Goal: Task Accomplishment & Management: Complete application form

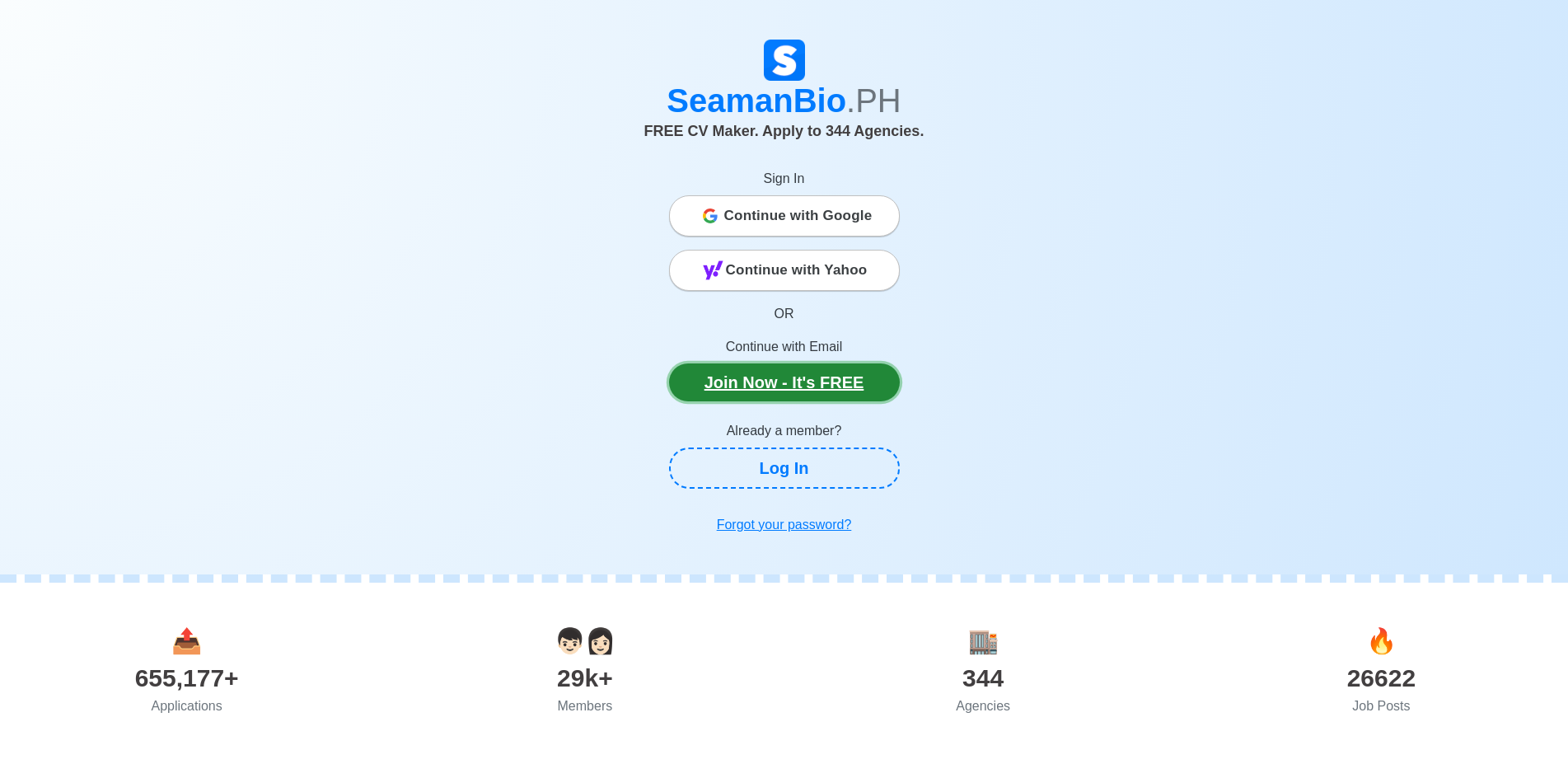
click at [780, 385] on link "Join Now - It's FREE" at bounding box center [785, 382] width 231 height 38
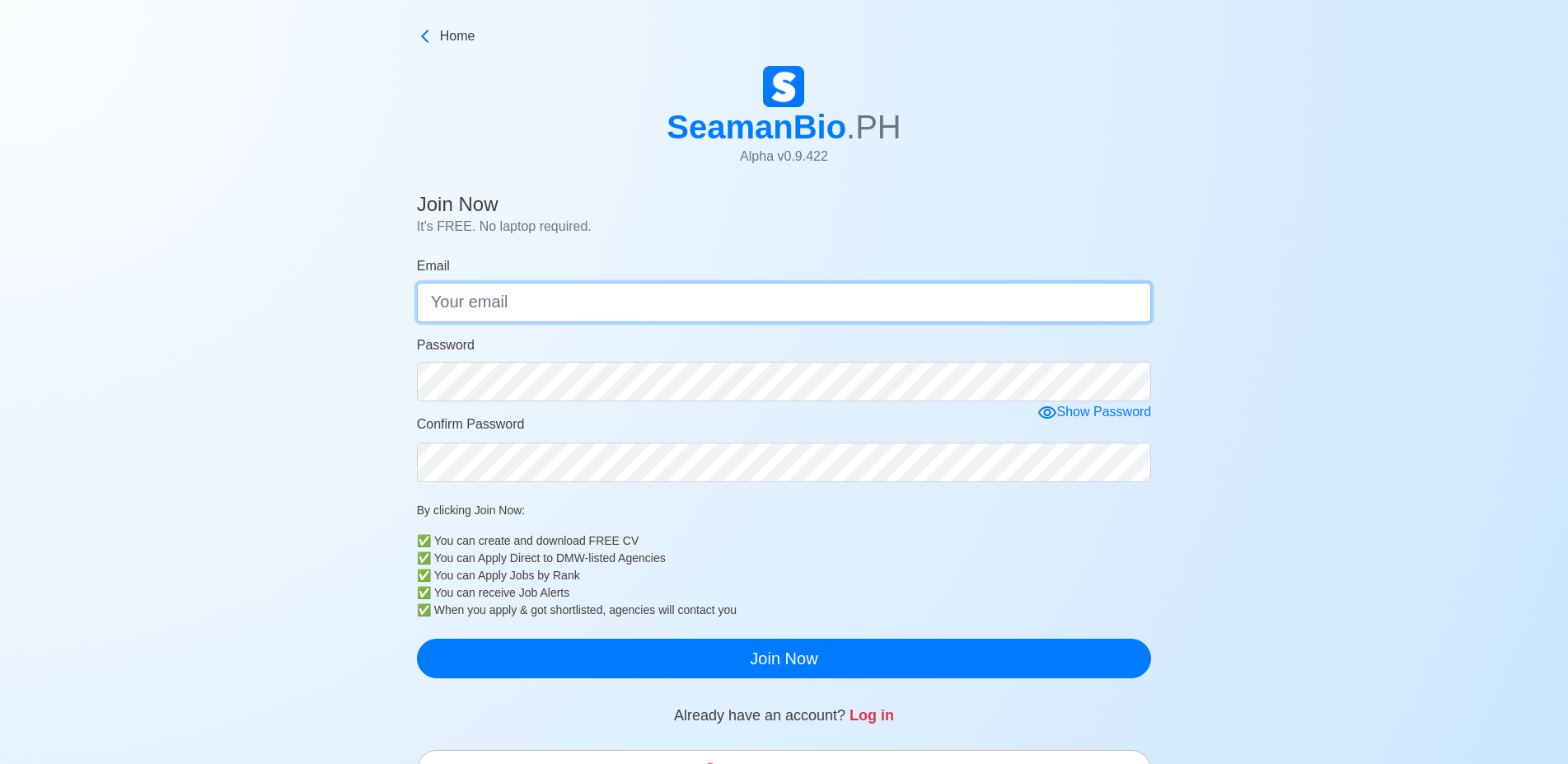
click at [535, 304] on input "Email" at bounding box center [784, 303] width 735 height 40
type input "[EMAIL_ADDRESS][DOMAIN_NAME]"
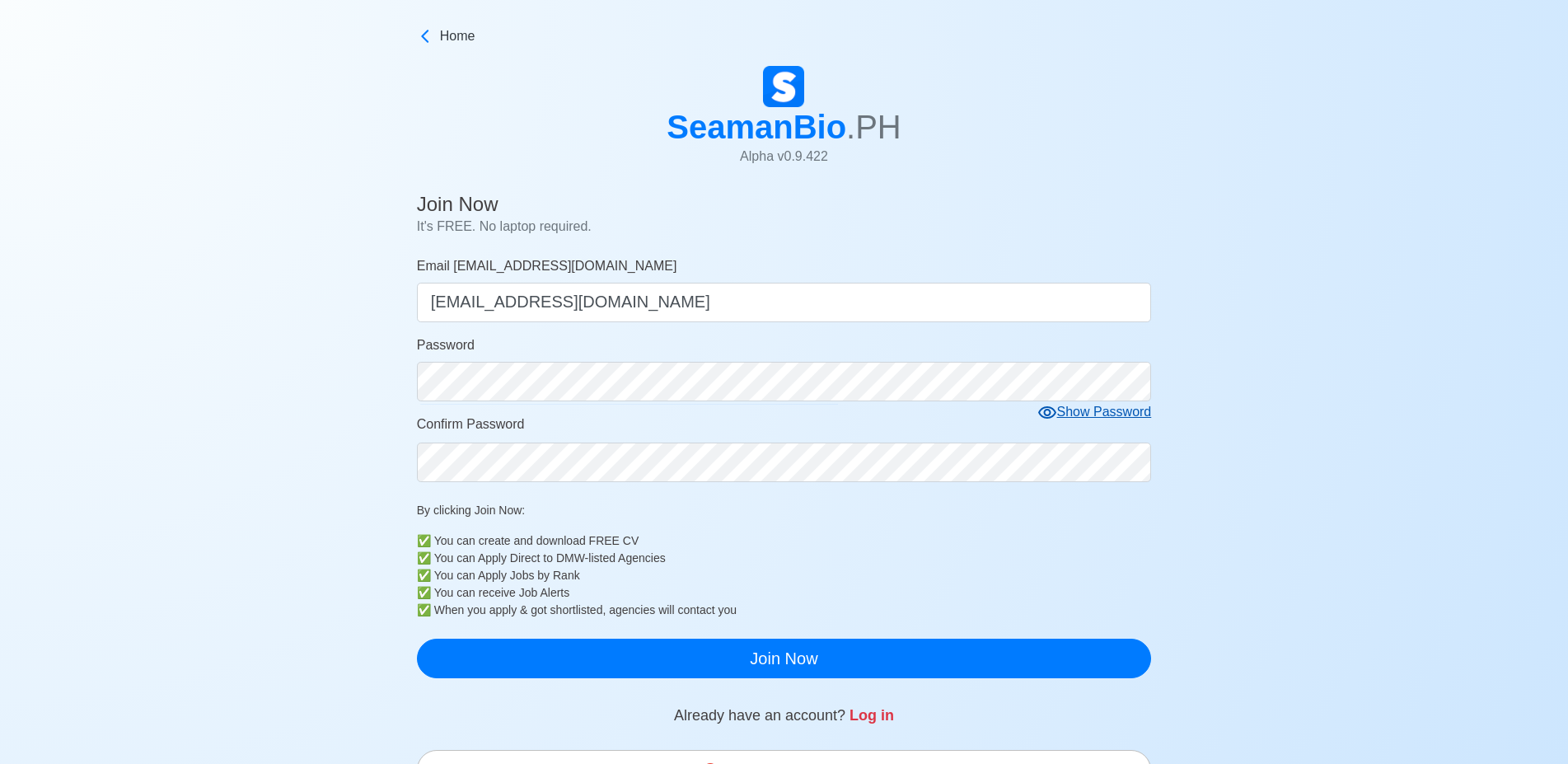
click at [1053, 415] on icon at bounding box center [1047, 413] width 20 height 20
click at [1053, 415] on icon at bounding box center [1053, 412] width 18 height 15
click at [1051, 411] on icon at bounding box center [1047, 413] width 20 height 20
click at [1051, 411] on icon at bounding box center [1054, 413] width 20 height 20
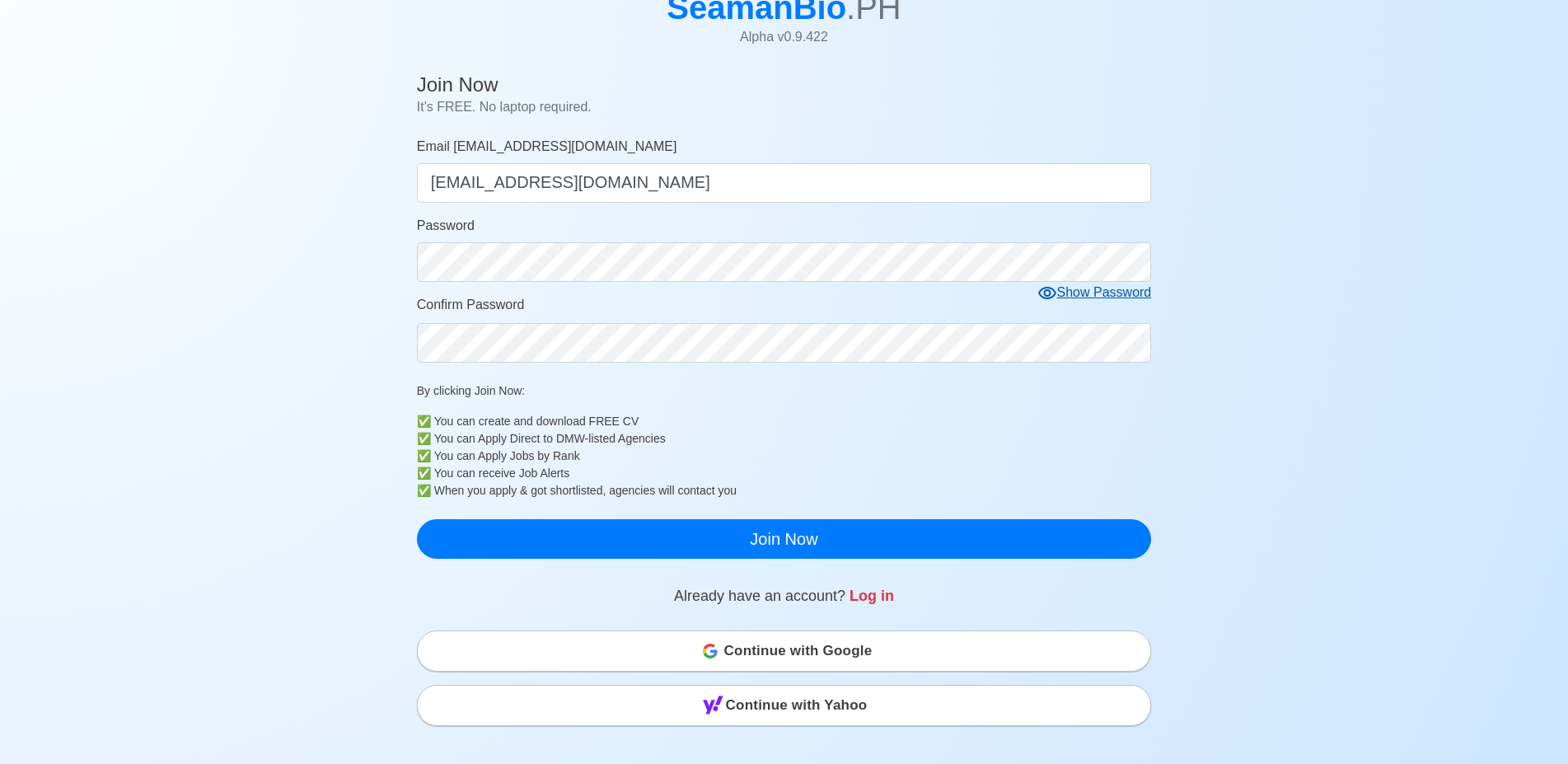
scroll to position [168, 0]
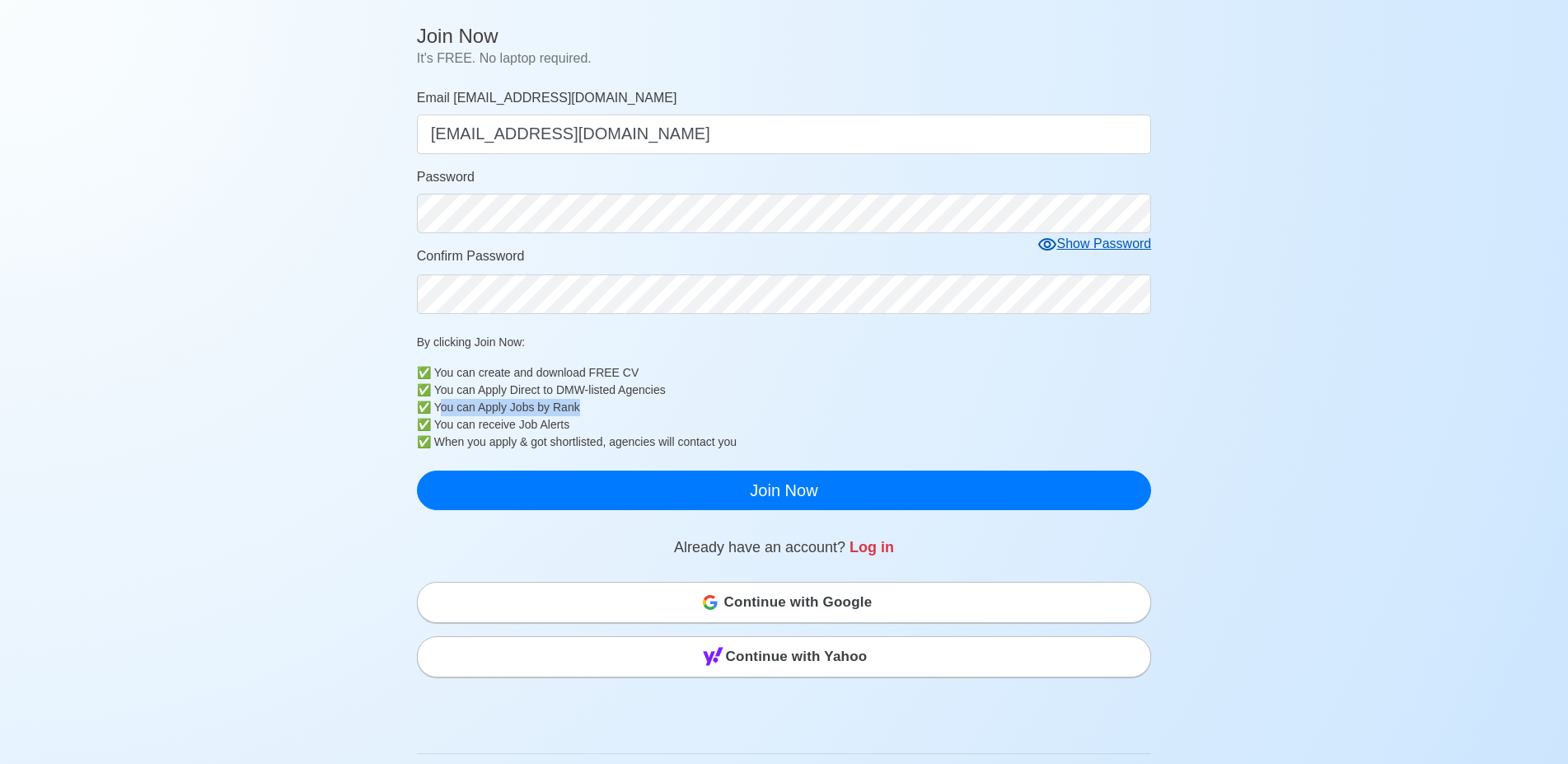
drag, startPoint x: 440, startPoint y: 414, endPoint x: 600, endPoint y: 413, distance: 160.0
click at [600, 413] on div "You can Apply Jobs by Rank" at bounding box center [793, 407] width 718 height 17
drag, startPoint x: 455, startPoint y: 432, endPoint x: 567, endPoint y: 431, distance: 112.0
click at [567, 431] on div "You can receive Job Alerts" at bounding box center [793, 424] width 718 height 17
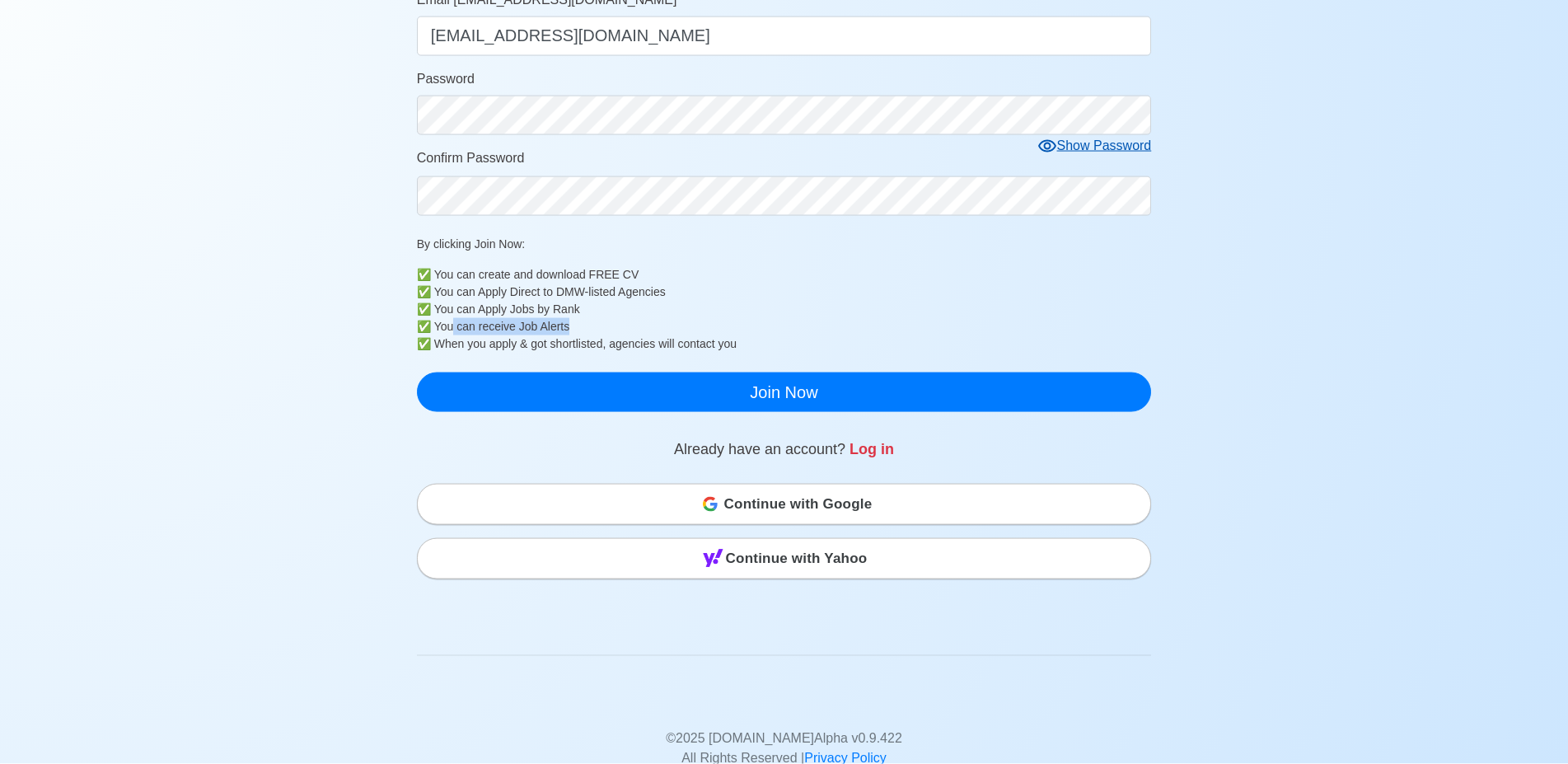
scroll to position [336, 0]
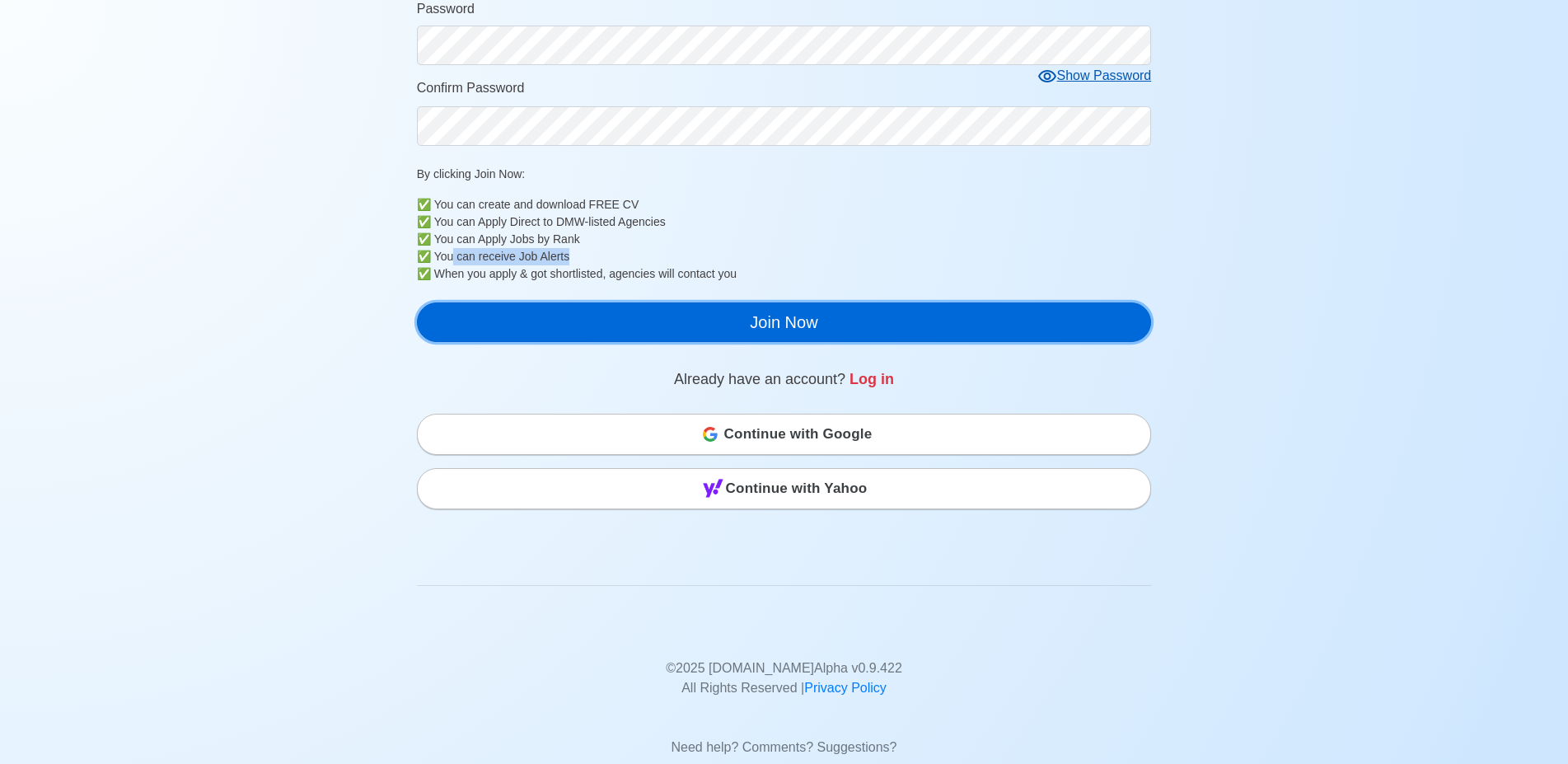
click at [777, 329] on button "Join Now" at bounding box center [784, 322] width 735 height 40
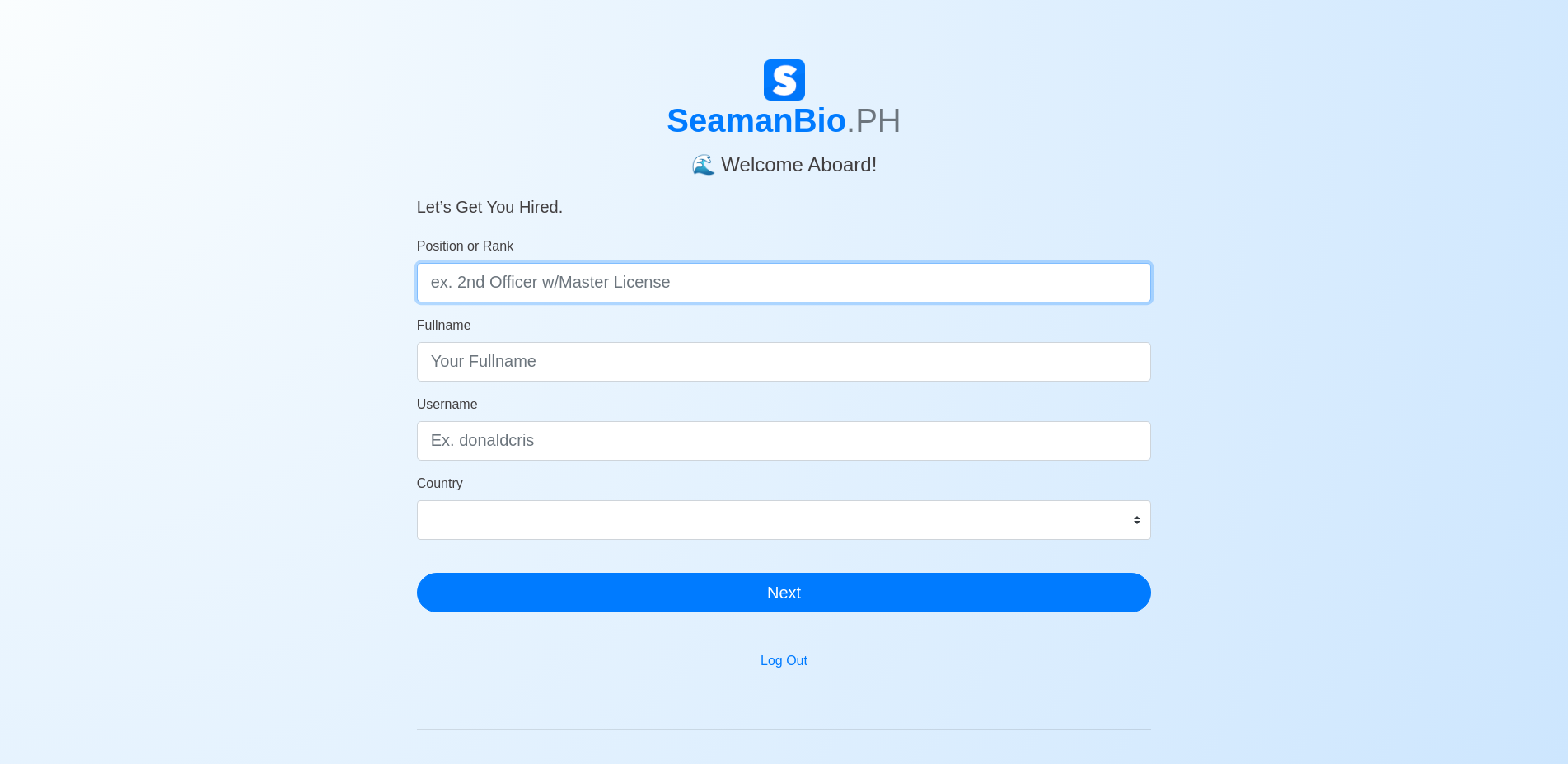
click at [524, 283] on input "Position or Rank" at bounding box center [784, 283] width 735 height 40
type input "m"
type input "Master"
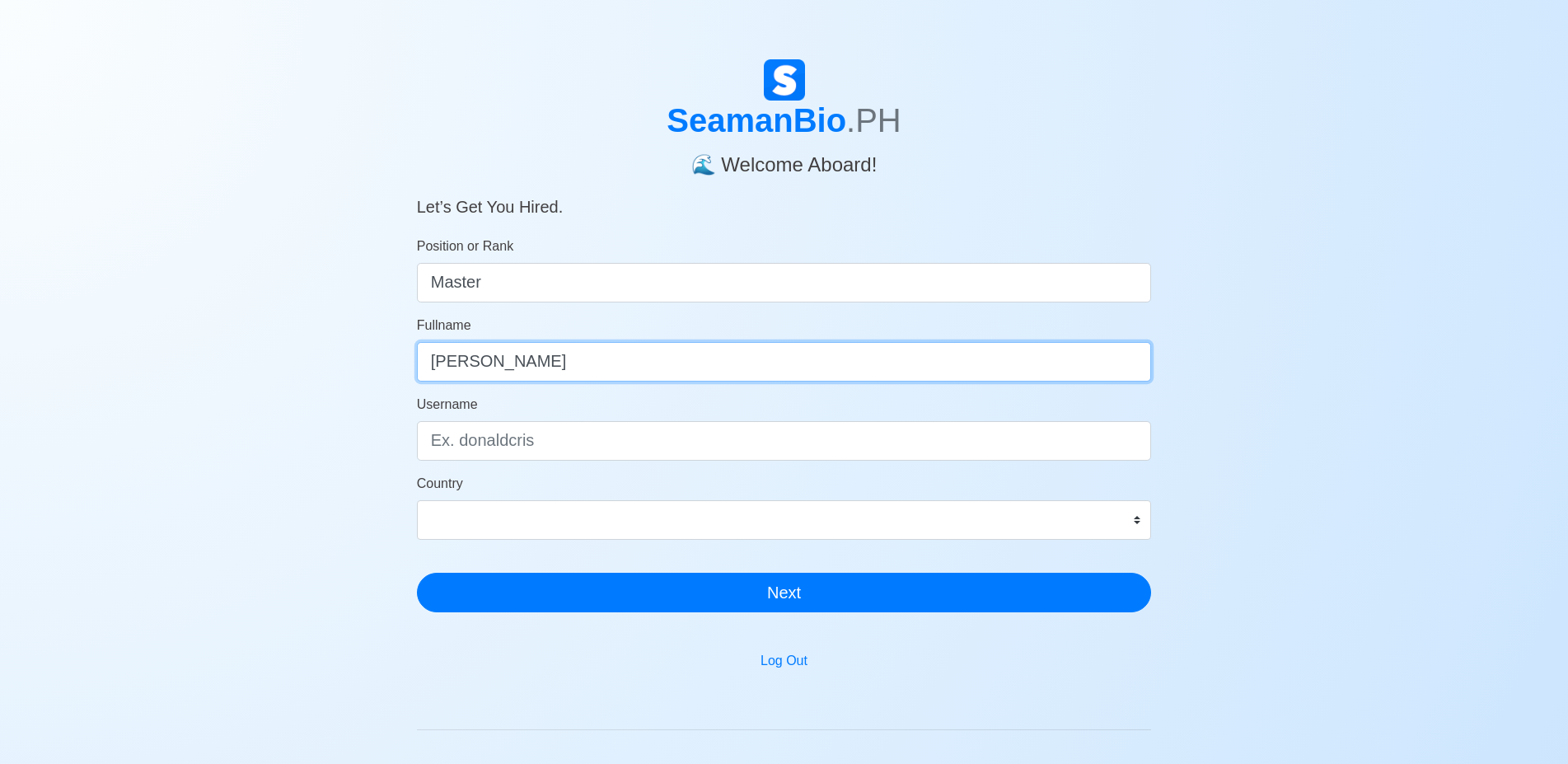
type input "Ashok Kumar Yadav"
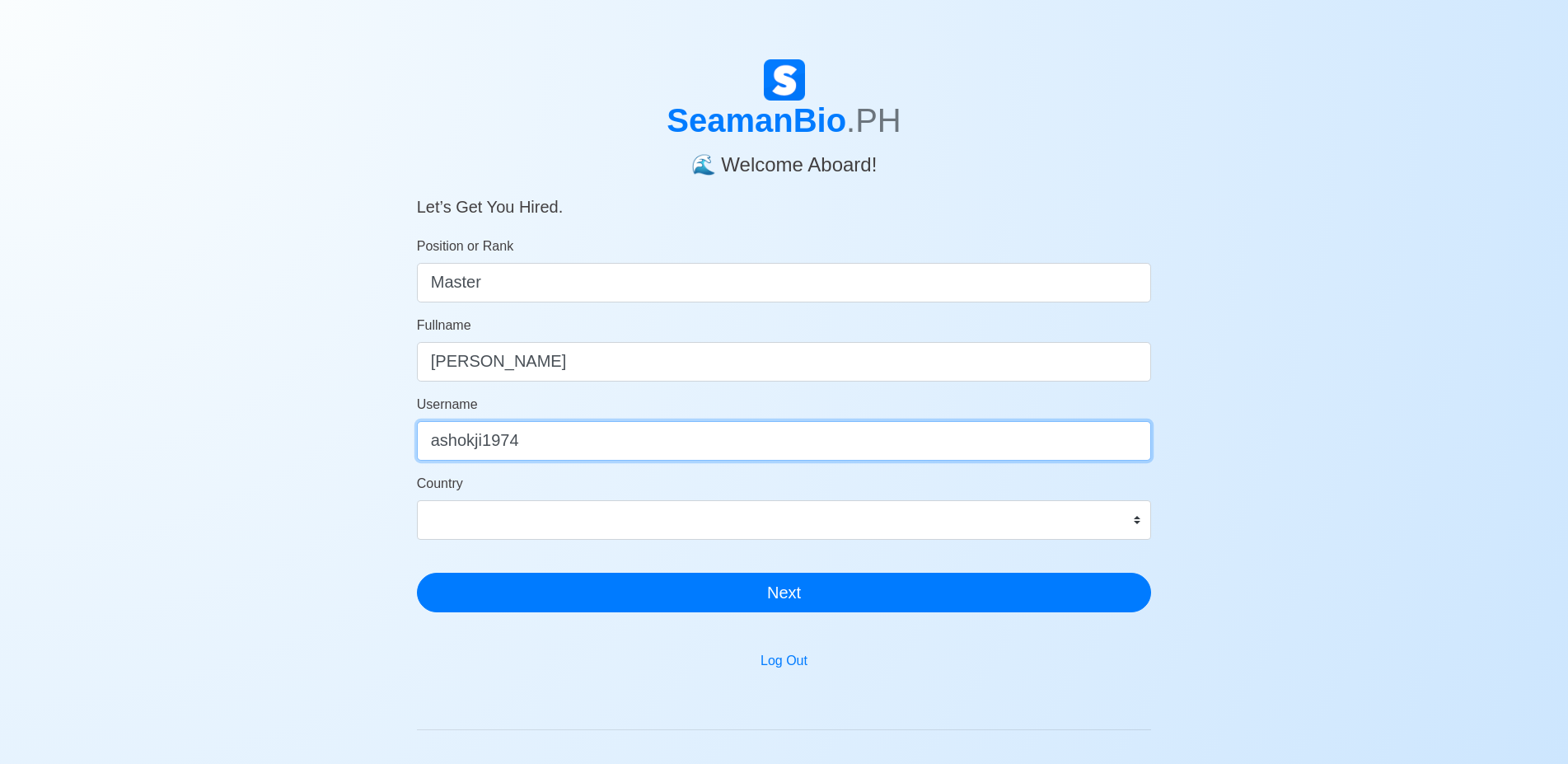
type input "ashokji1974"
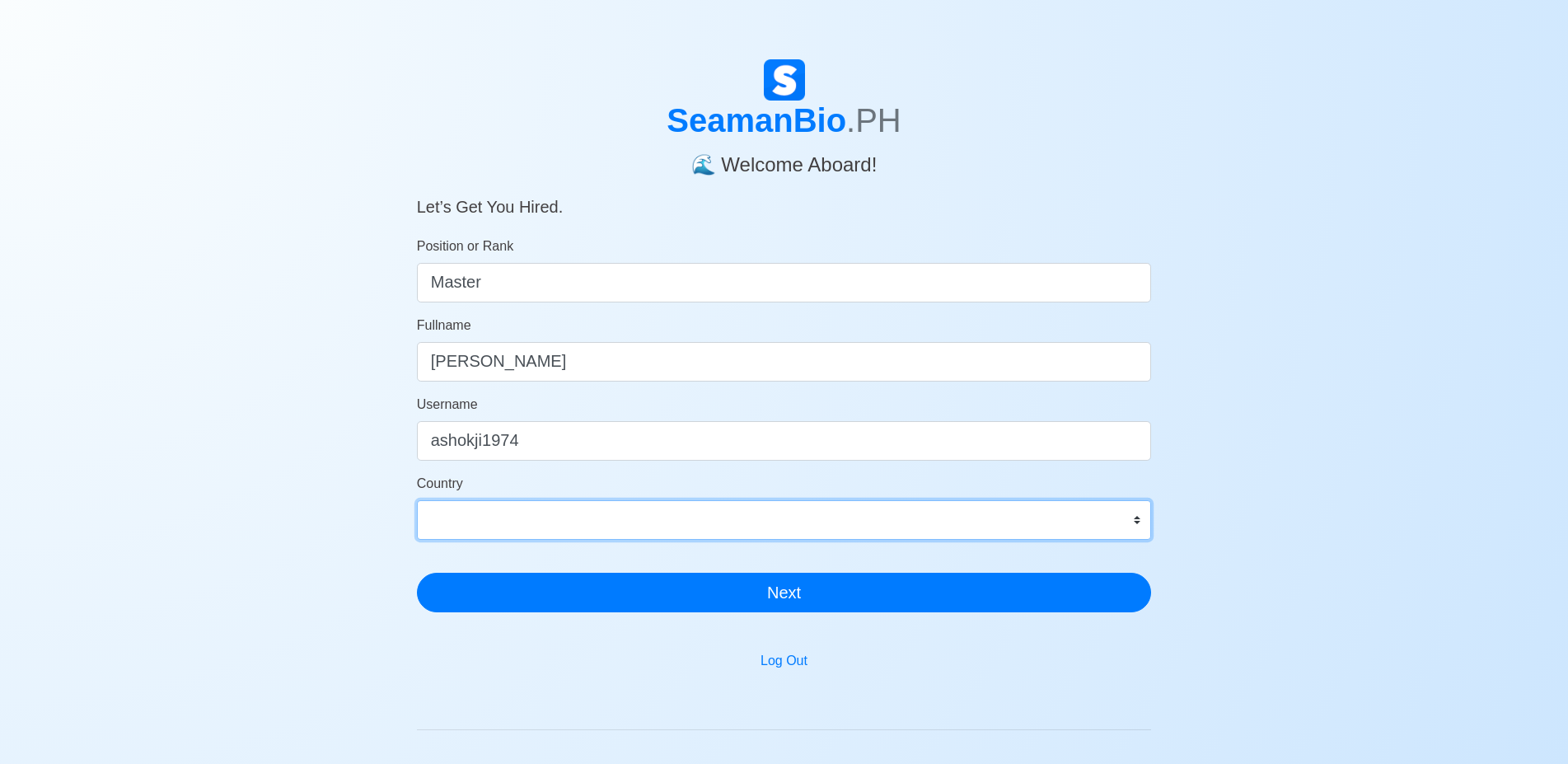
click at [417, 501] on select "Afghanistan Åland Islands Albania Algeria American Samoa Andorra Angola Anguill…" at bounding box center [784, 521] width 735 height 40
select select "IN"
click option "India" at bounding box center [0, 0] width 0 height 0
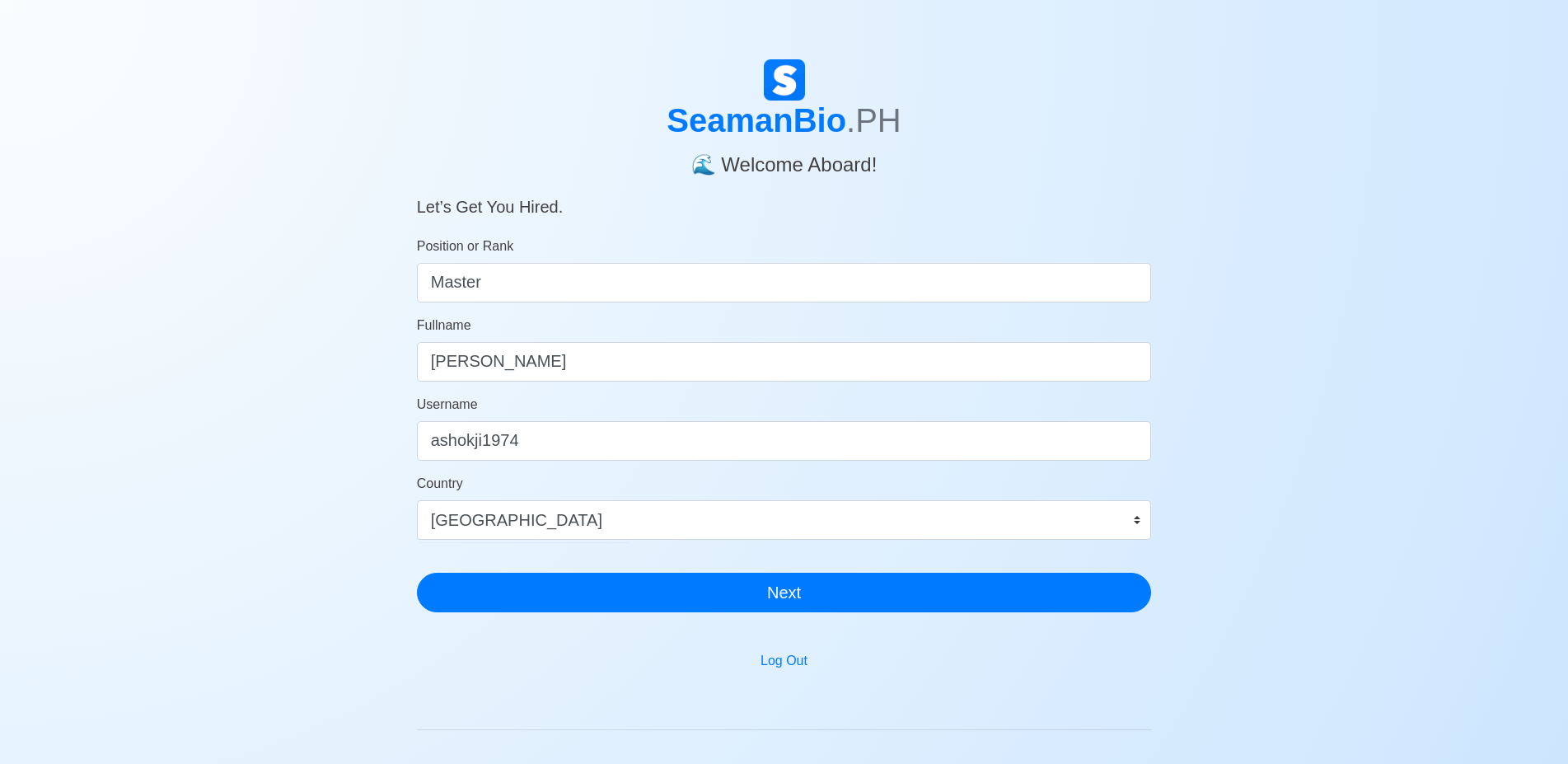
click at [551, 485] on div "Country Afghanistan Åland Islands Albania Algeria American Samoa Andorra Angola…" at bounding box center [784, 507] width 735 height 66
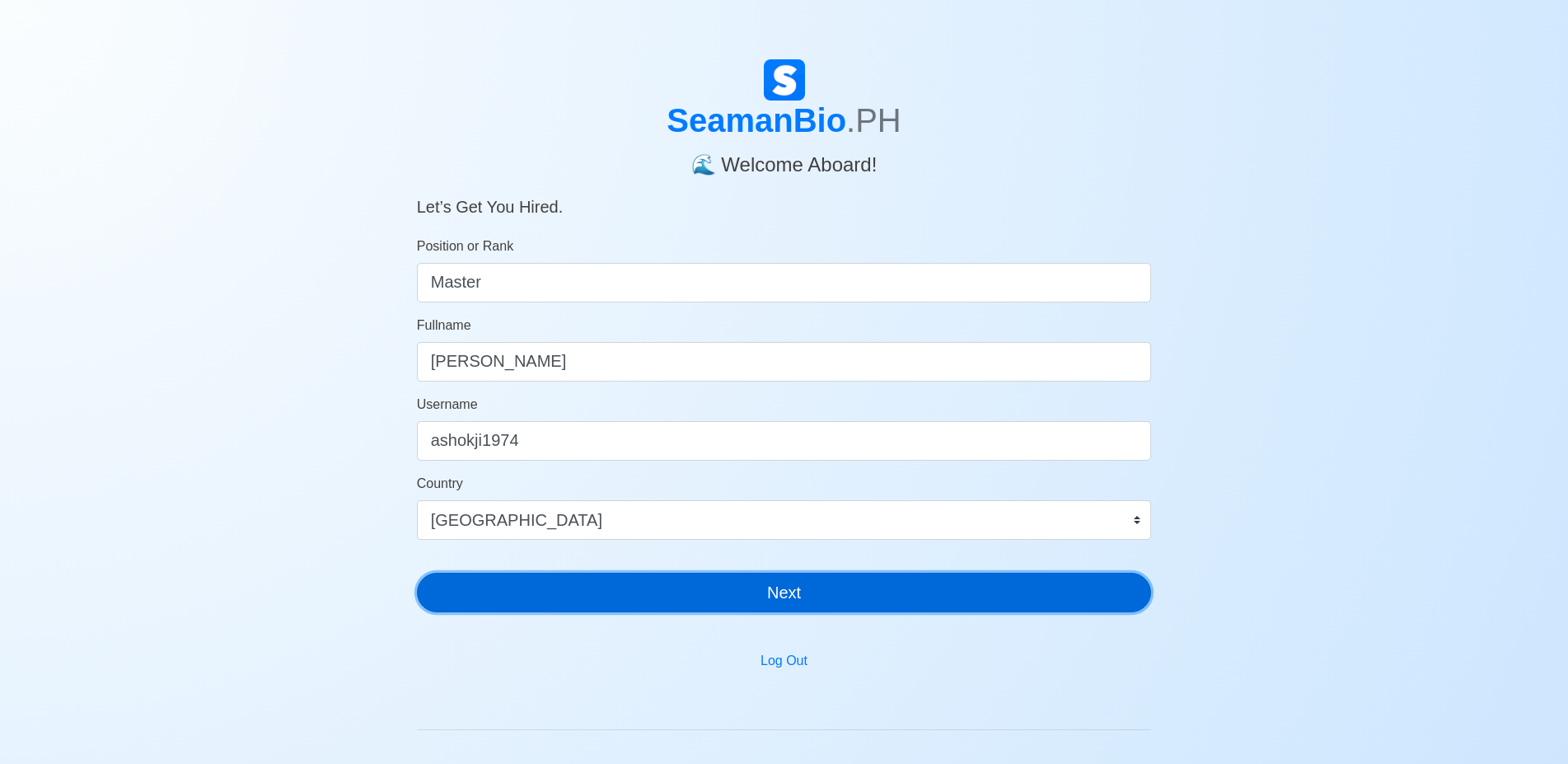
click at [798, 598] on button "Next" at bounding box center [784, 593] width 735 height 40
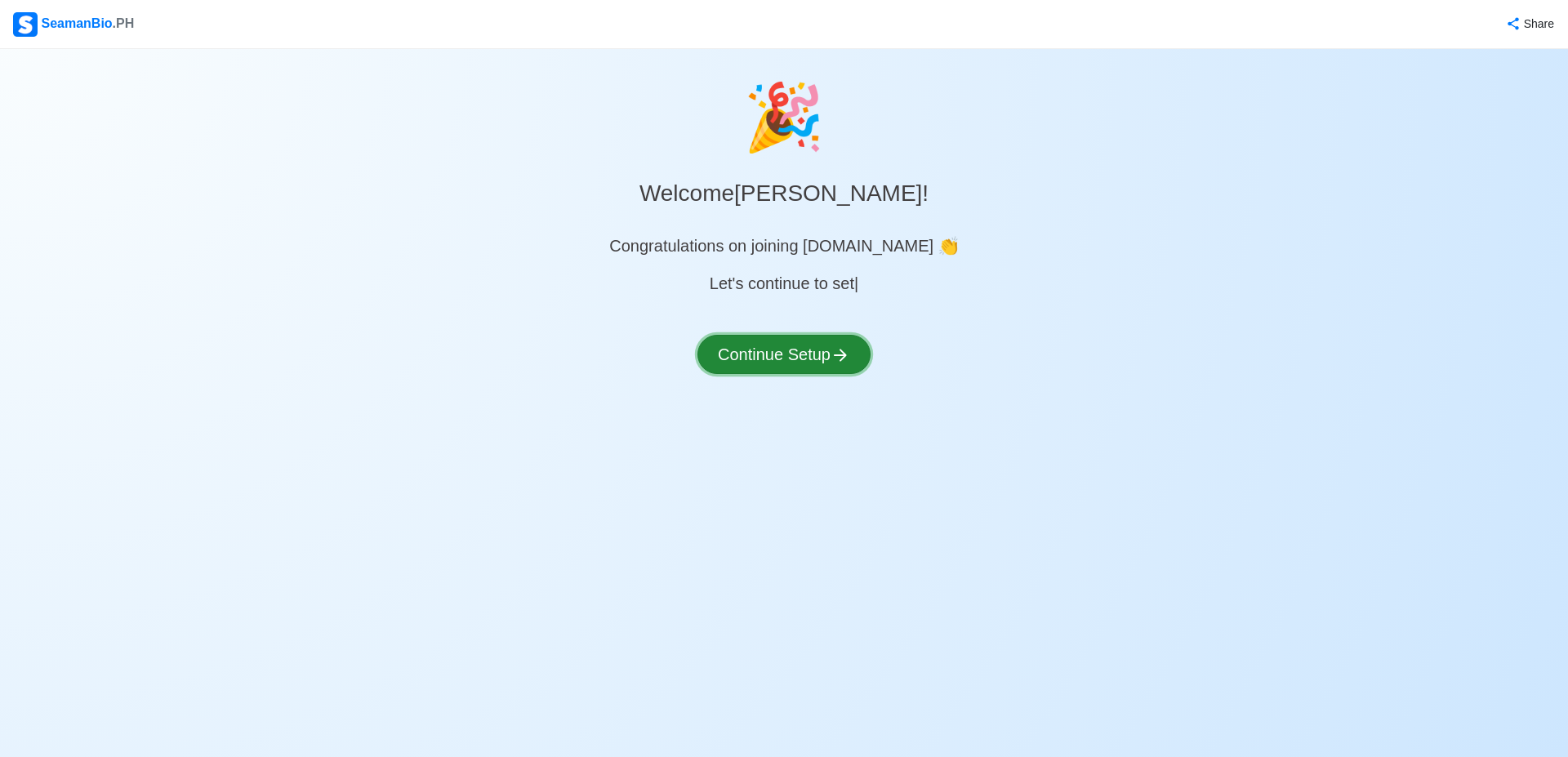
click at [781, 363] on button "Continue Setup" at bounding box center [784, 355] width 173 height 40
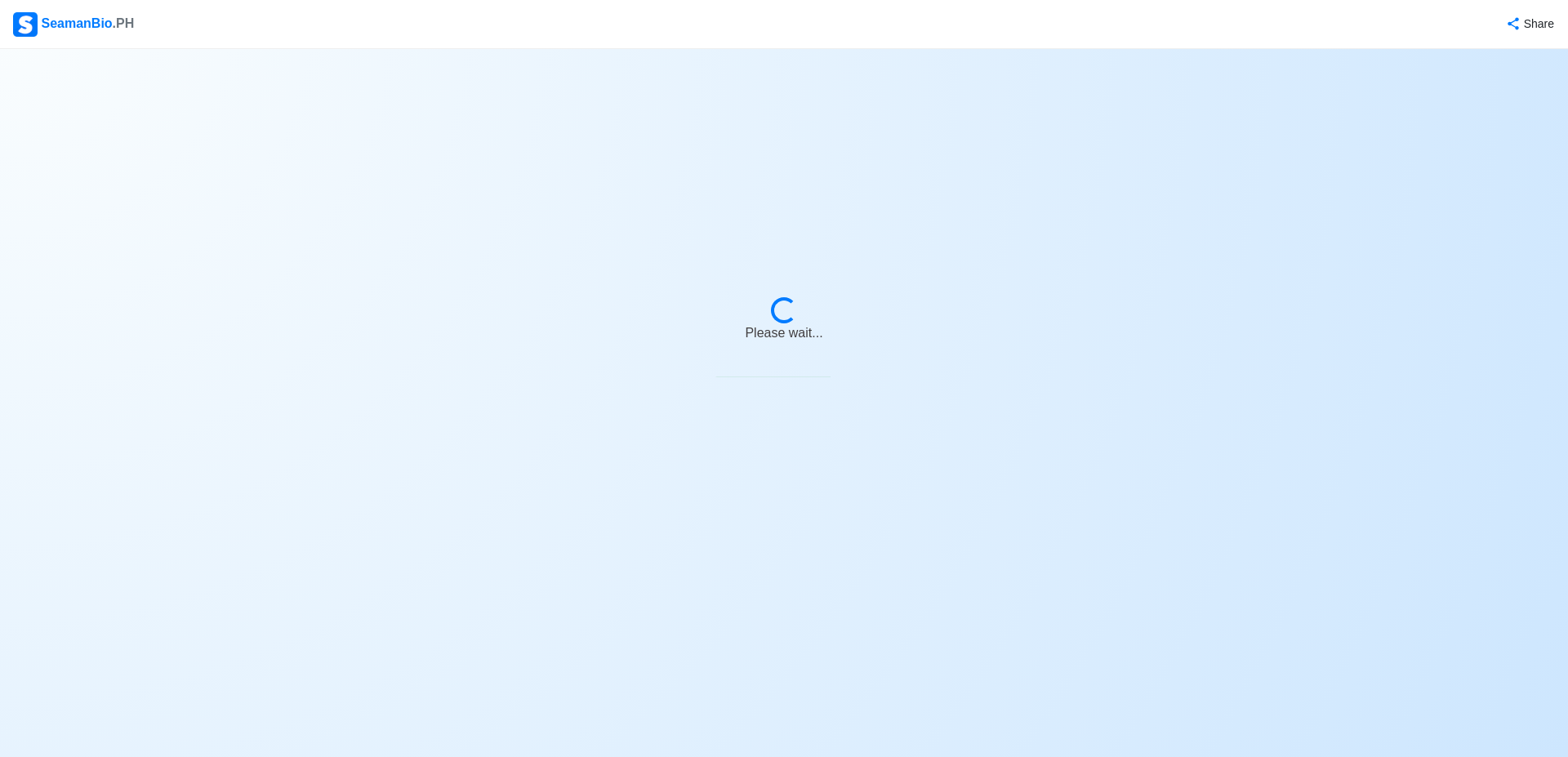
select select "Visible for Hiring"
select select "IN"
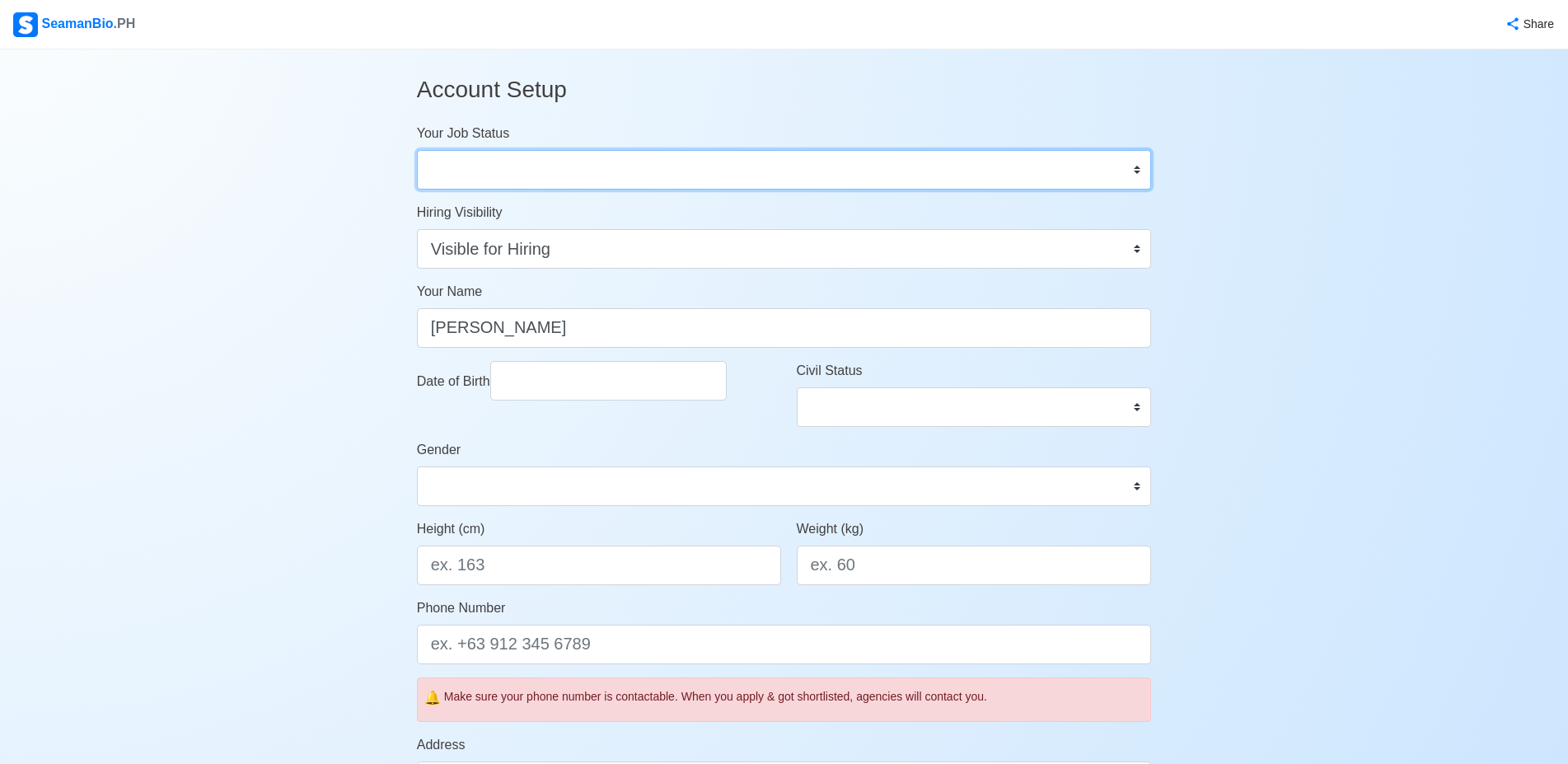
click at [417, 150] on select "Onboard Actively Looking for Job Not Looking for Job" at bounding box center [784, 170] width 735 height 40
select select "Actively Looking for Job"
click option "Actively Looking for Job" at bounding box center [0, 0] width 0 height 0
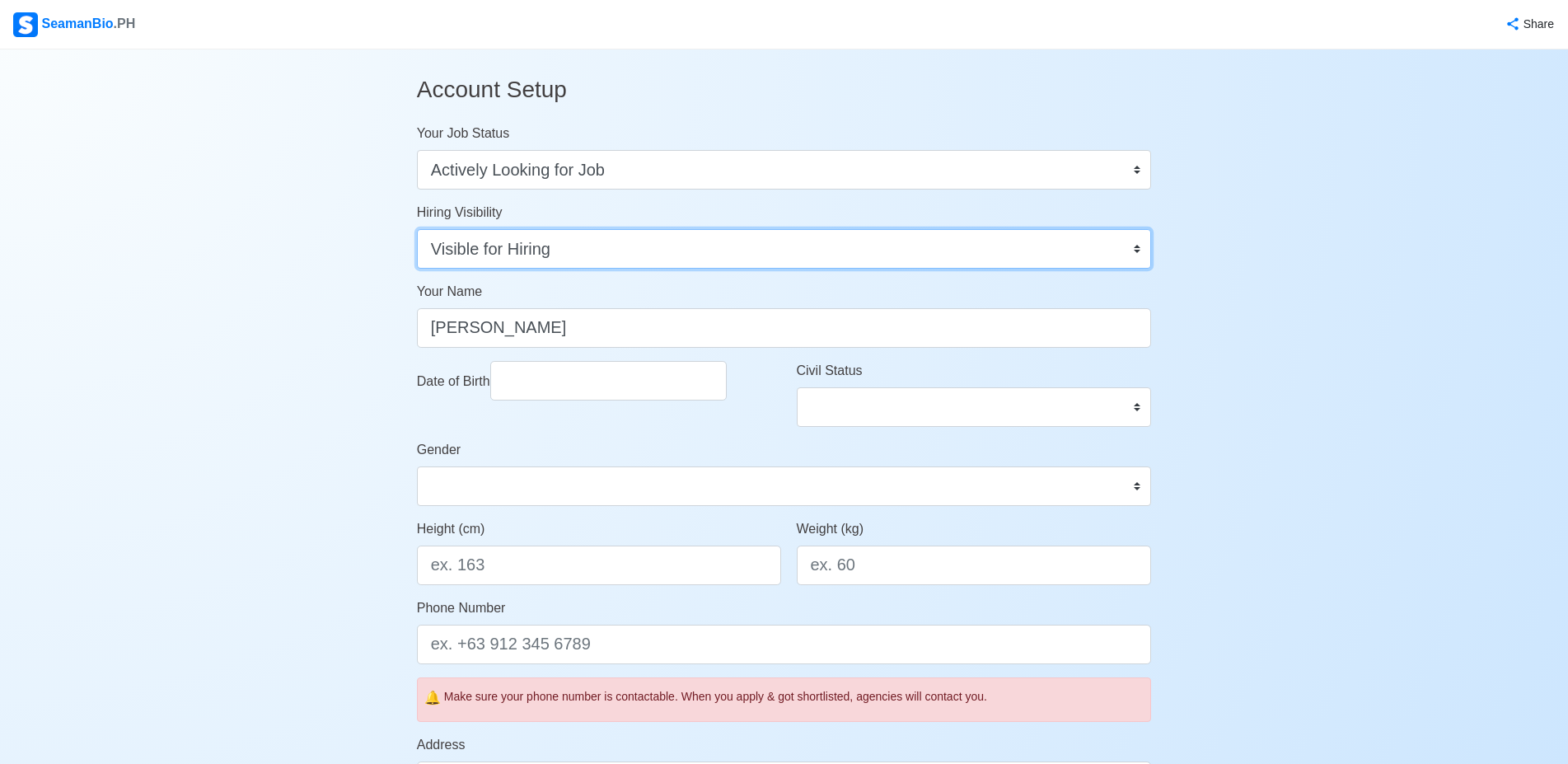
click at [417, 229] on select "Visible for Hiring Not Visible for Hiring" at bounding box center [784, 249] width 735 height 40
click option "Visible for Hiring" at bounding box center [0, 0] width 0 height 0
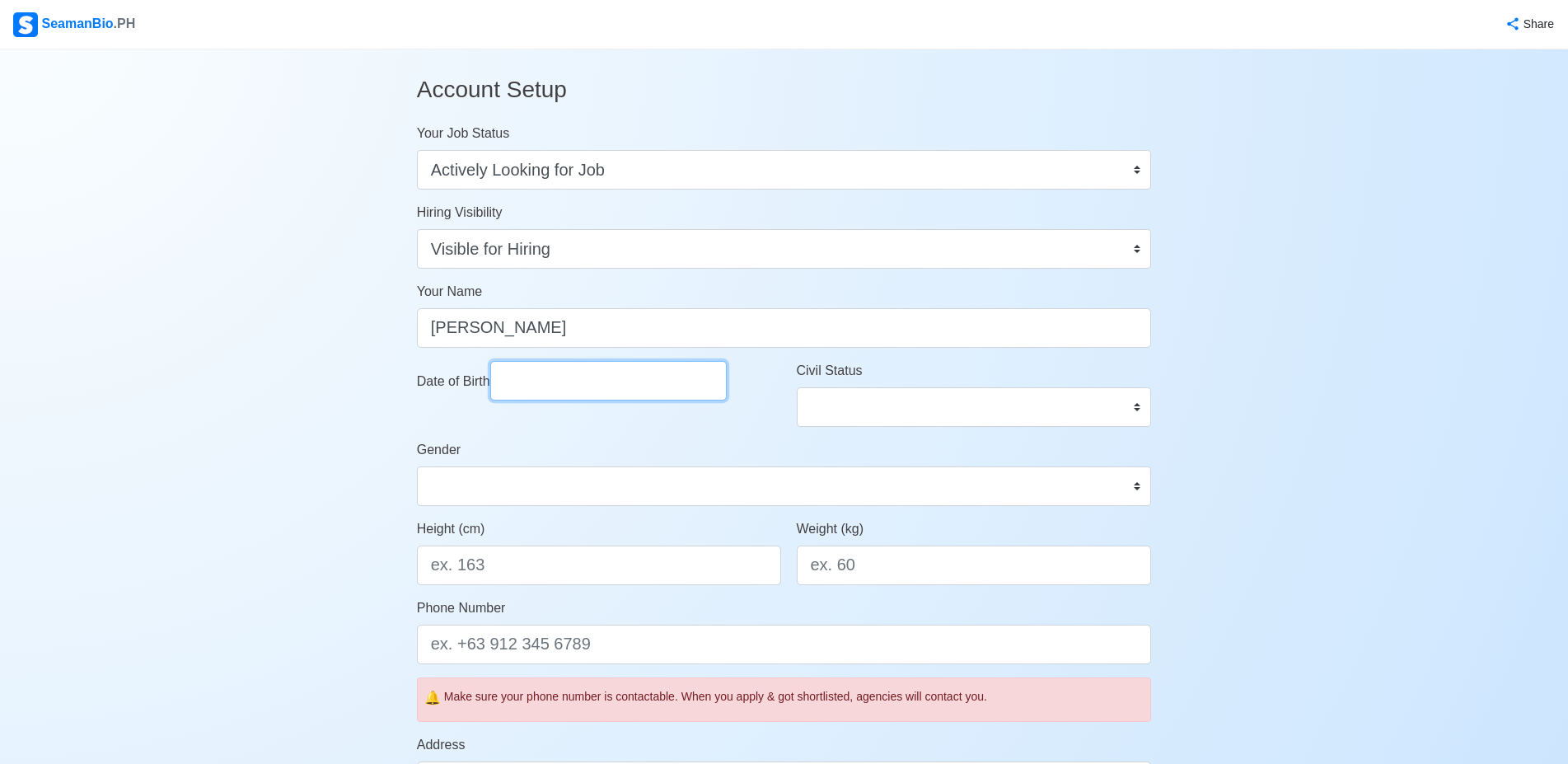
select select "****"
select select "*********"
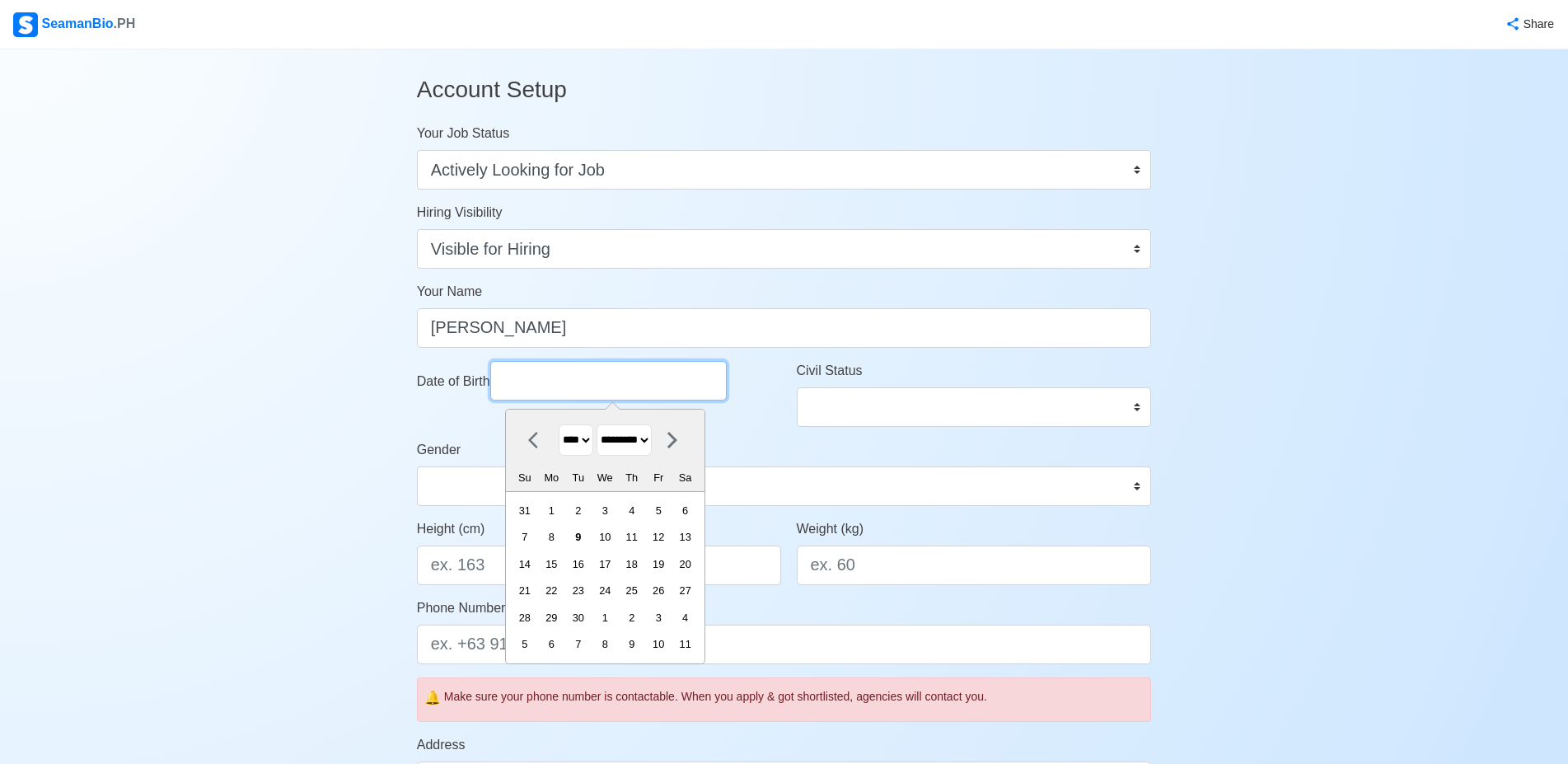
click at [617, 379] on input "Date of Birth" at bounding box center [609, 381] width 236 height 40
click at [559, 424] on select "**** **** **** **** **** **** **** **** **** **** **** **** **** **** **** ****…" at bounding box center [576, 440] width 35 height 32
select select "****"
click option "****" at bounding box center [0, 0] width 0 height 0
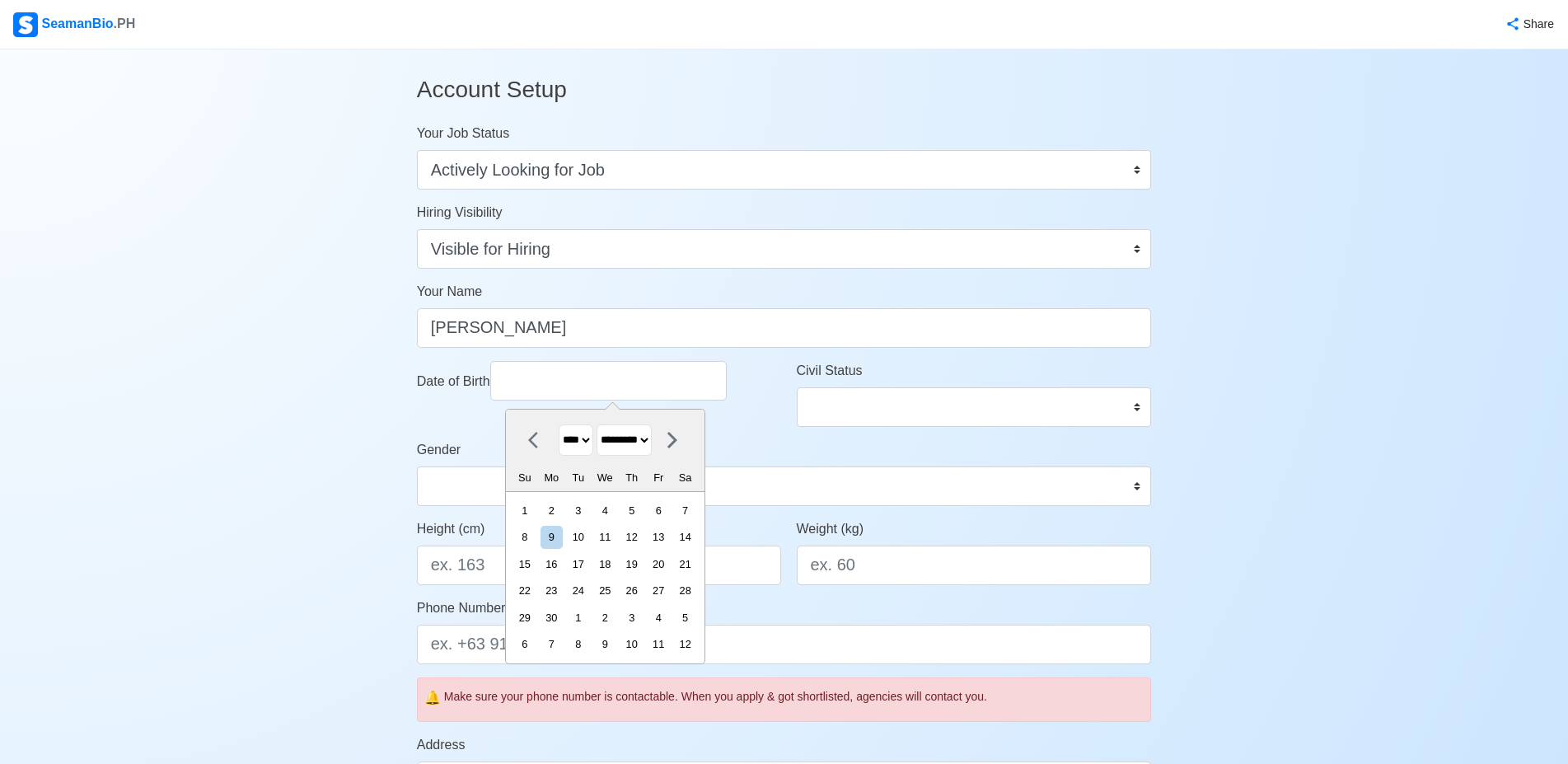
click at [597, 424] on select "******* ******** ***** ***** *** **** **** ****** ********* ******* ******** **…" at bounding box center [624, 440] width 55 height 32
select select "*******"
click option "*******" at bounding box center [0, 0] width 0 height 0
click at [536, 541] on div "6" at bounding box center [524, 537] width 22 height 22
type input "01/06/1974"
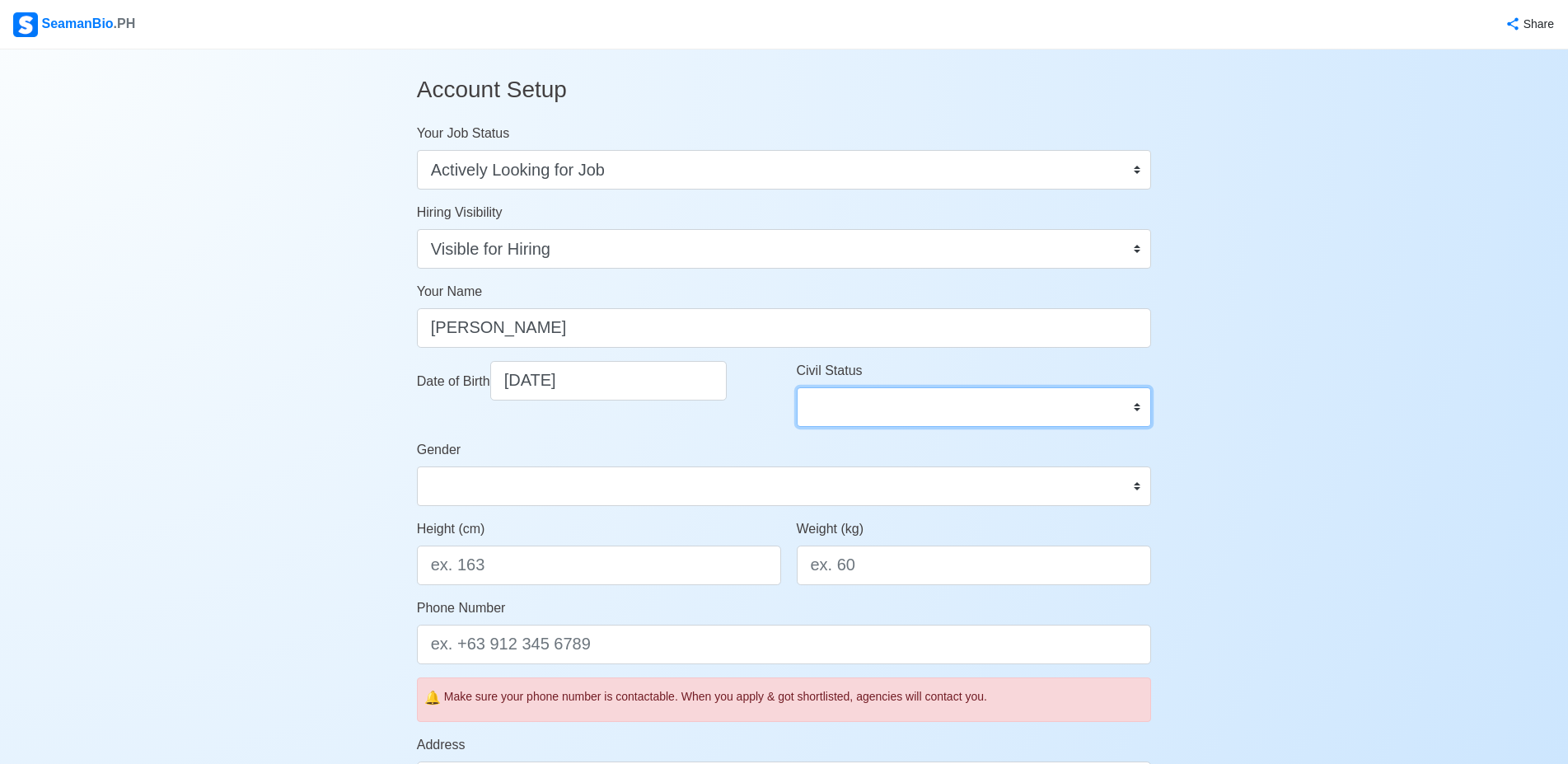
click at [797, 387] on select "Single Married Widowed Separated" at bounding box center [974, 407] width 355 height 40
select select "Married"
click option "Married" at bounding box center [0, 0] width 0 height 0
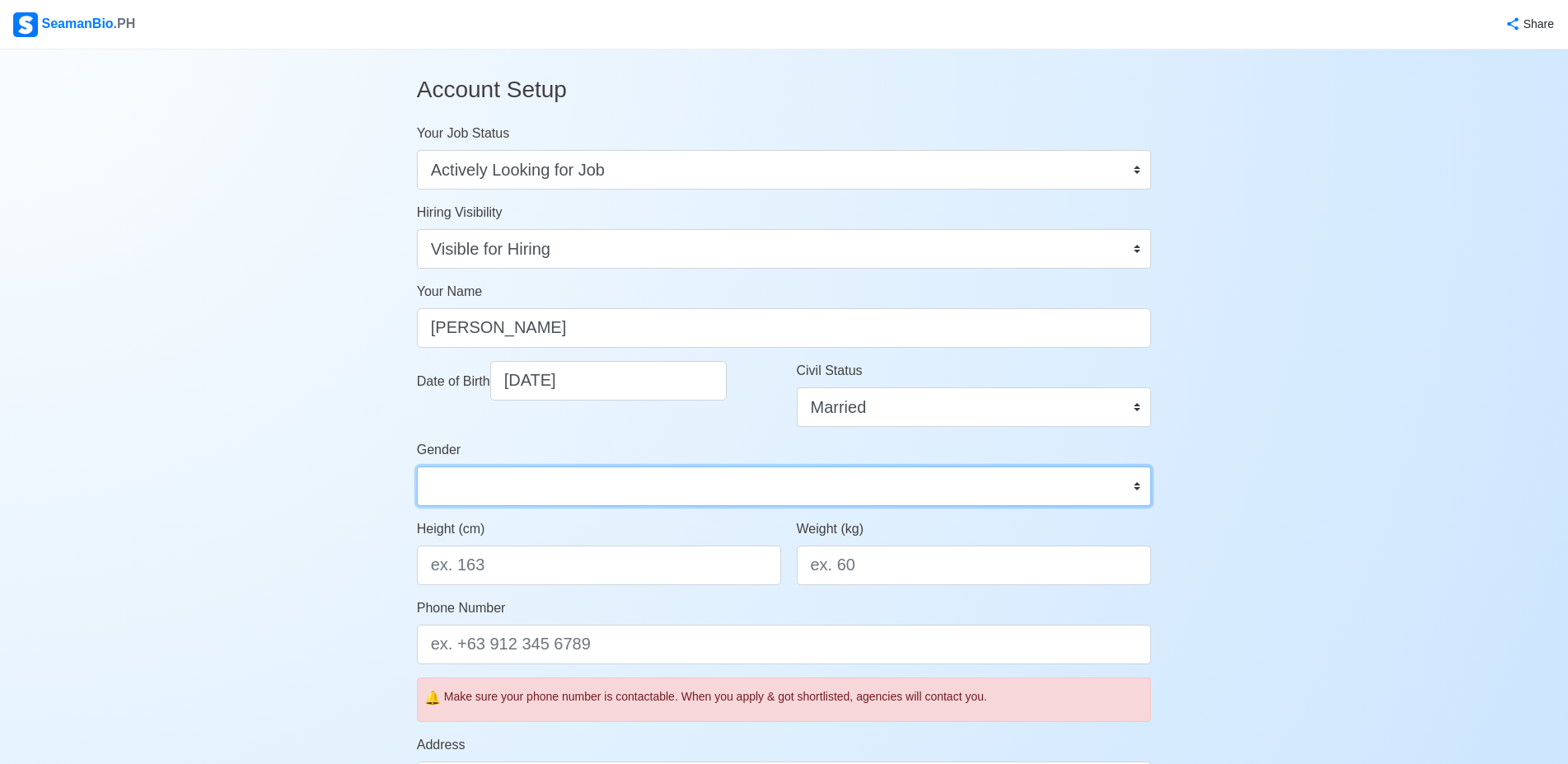
select select "Male"
click option "Male" at bounding box center [0, 0] width 0 height 0
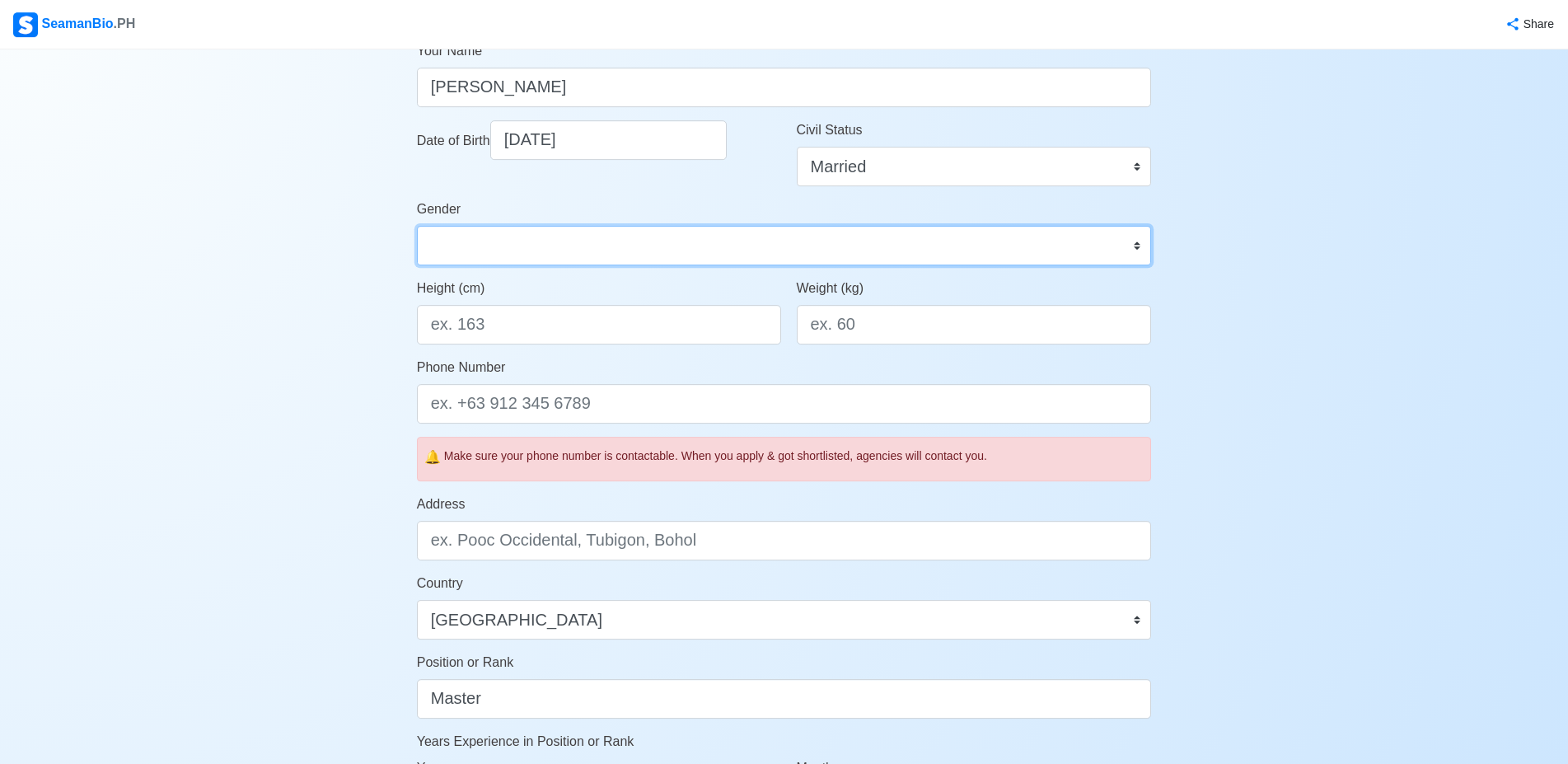
scroll to position [253, 0]
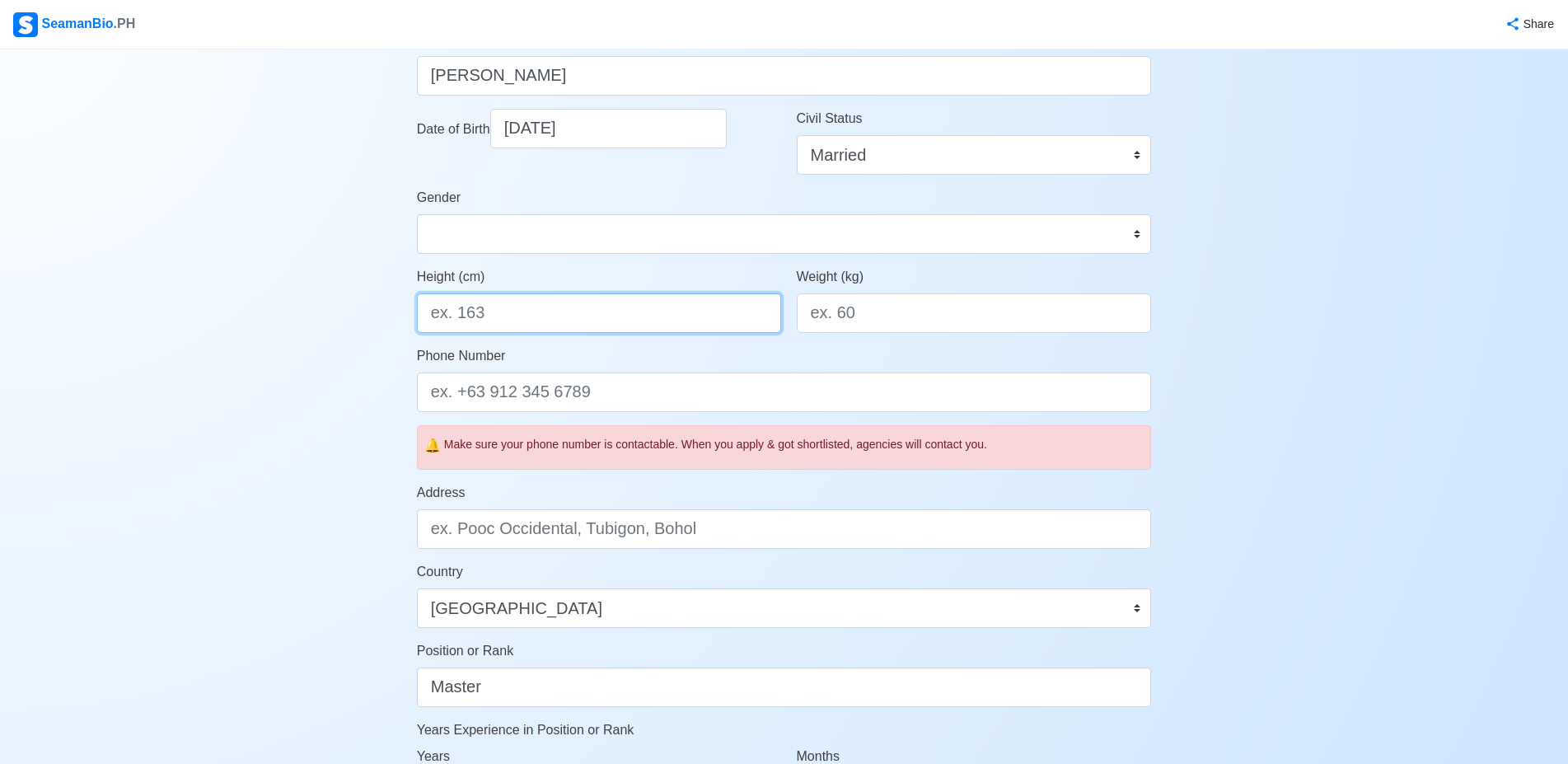
click at [729, 318] on input "Height (cm)" at bounding box center [599, 313] width 364 height 40
type input "165"
type input "75"
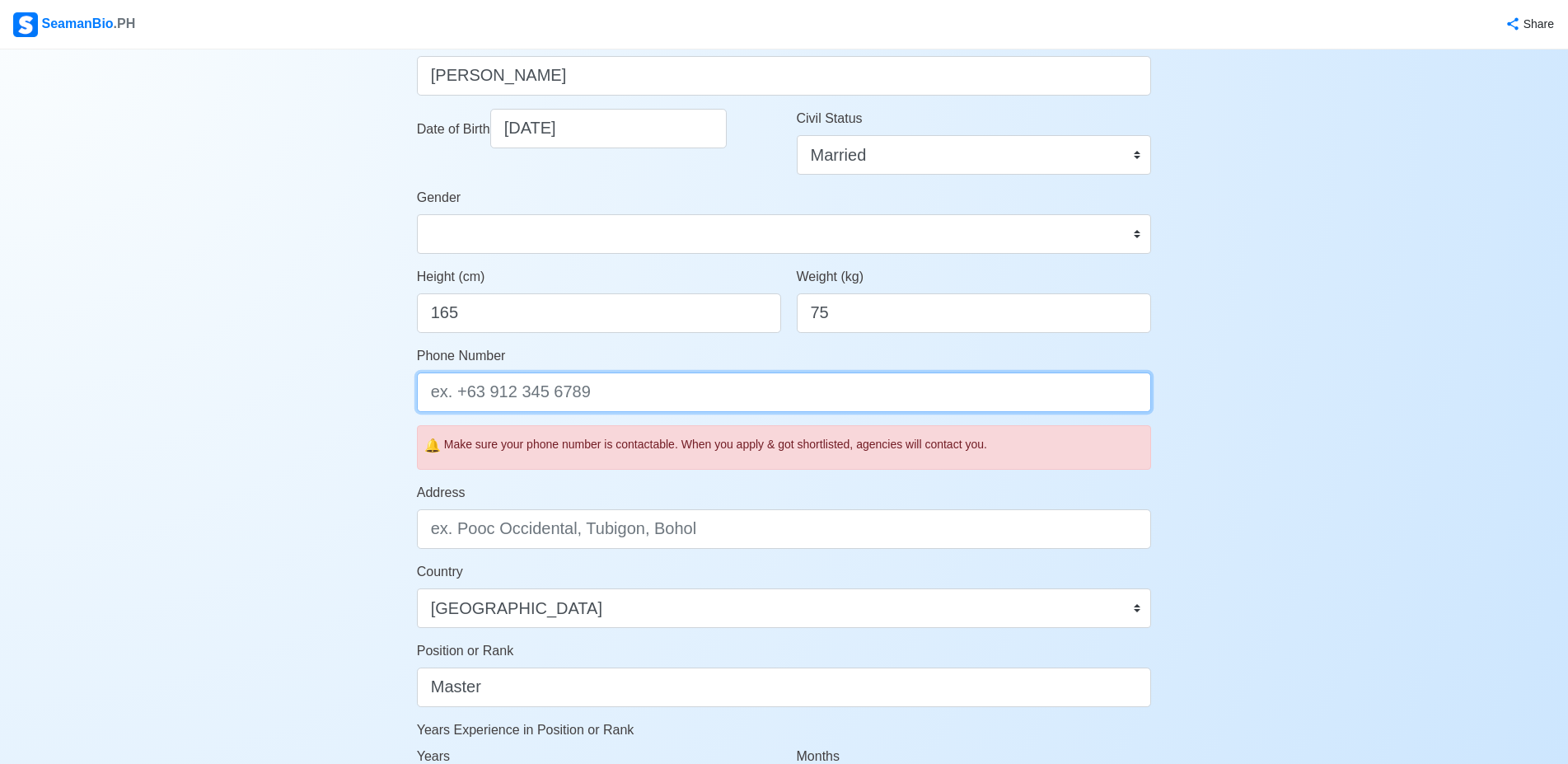
type input "0"
type input "+91 9831205653"
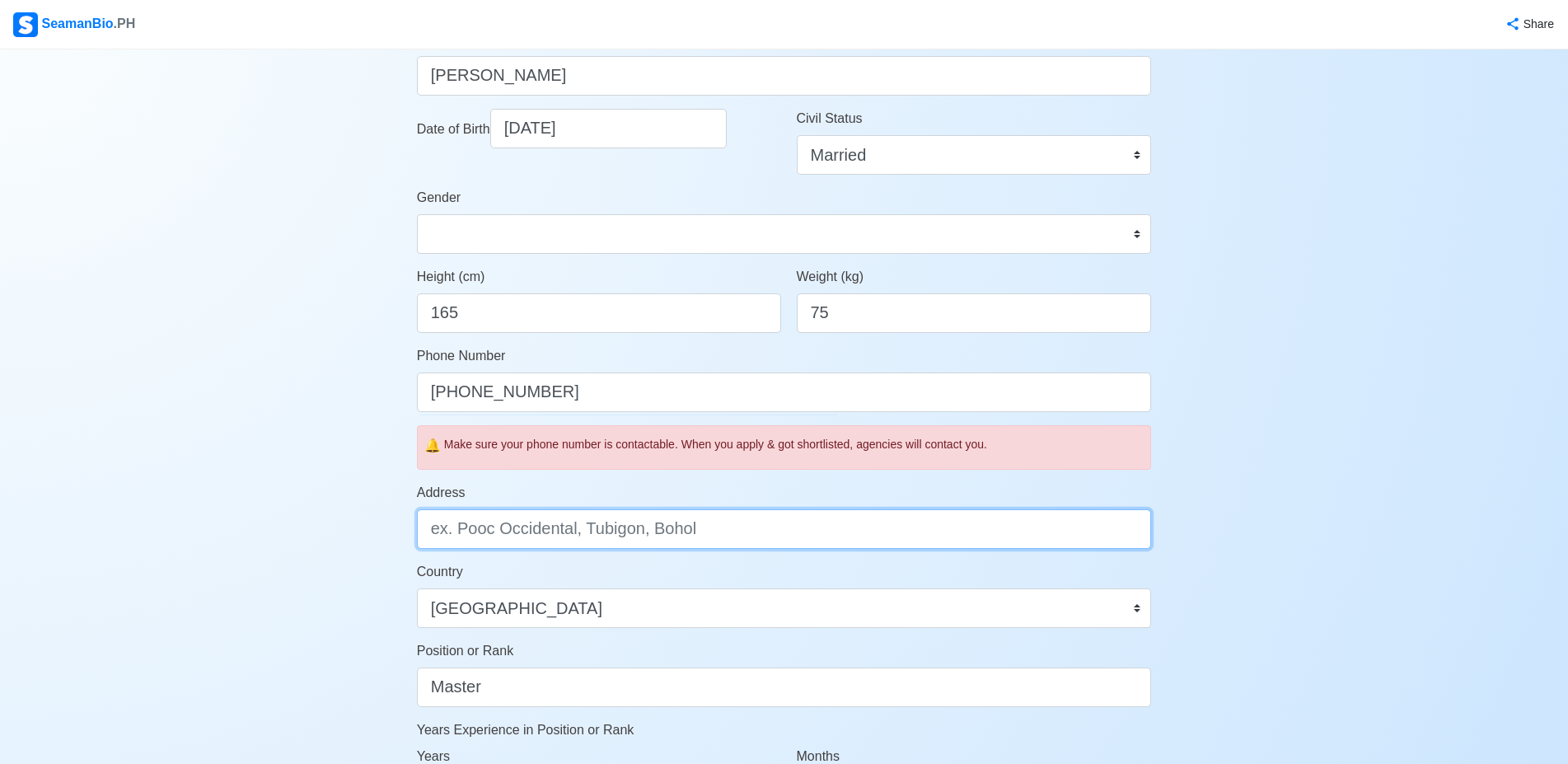
click at [587, 537] on input "Address" at bounding box center [784, 530] width 735 height 40
type input "Flat- 4B,Upasana Apartment, P-441 Parnasree Pally. Kolkata-700060"
click at [626, 446] on div "Make sure your phone number is contactable. When you apply & got shortlisted, a…" at bounding box center [794, 444] width 700 height 17
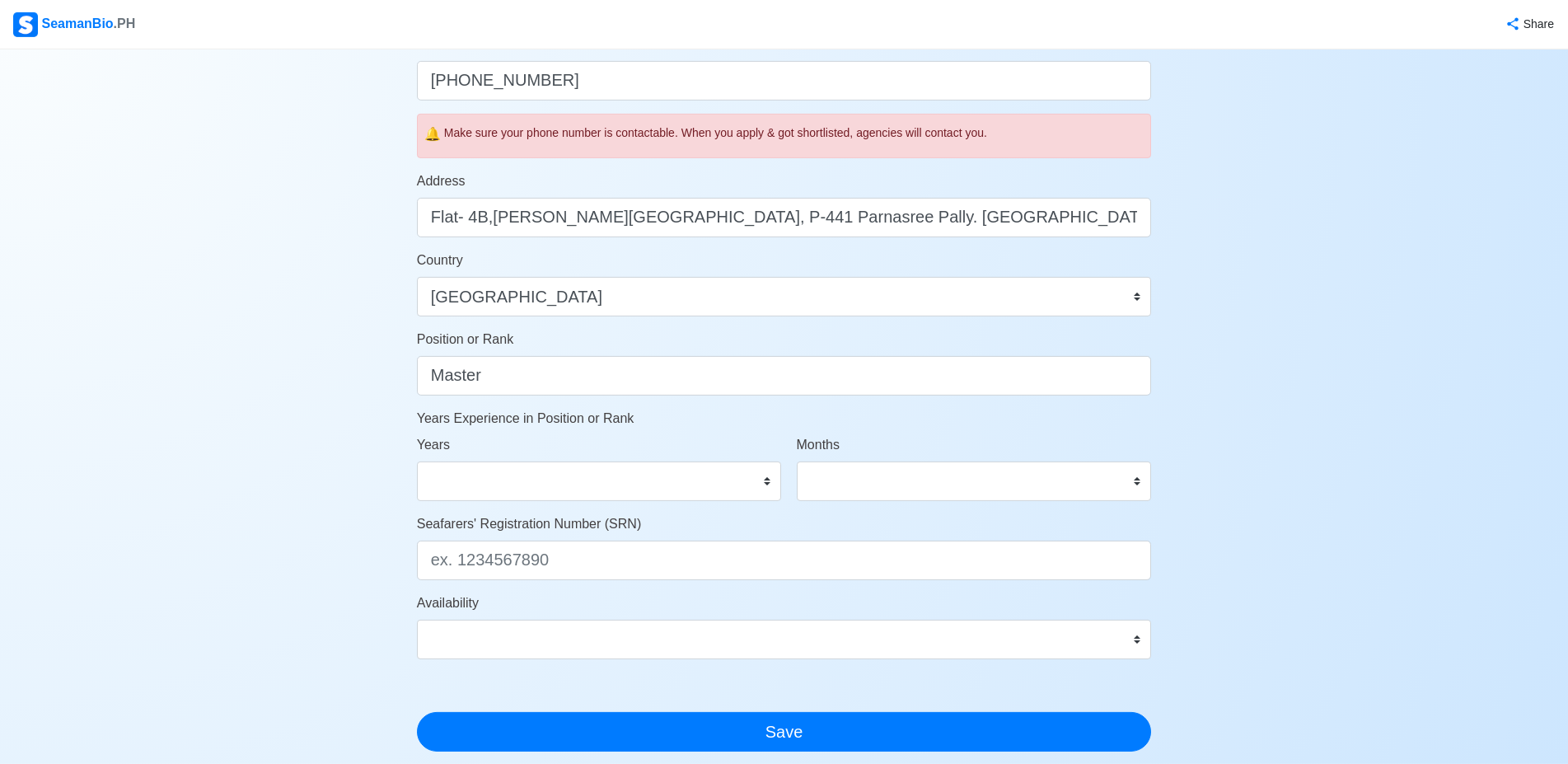
scroll to position [589, 0]
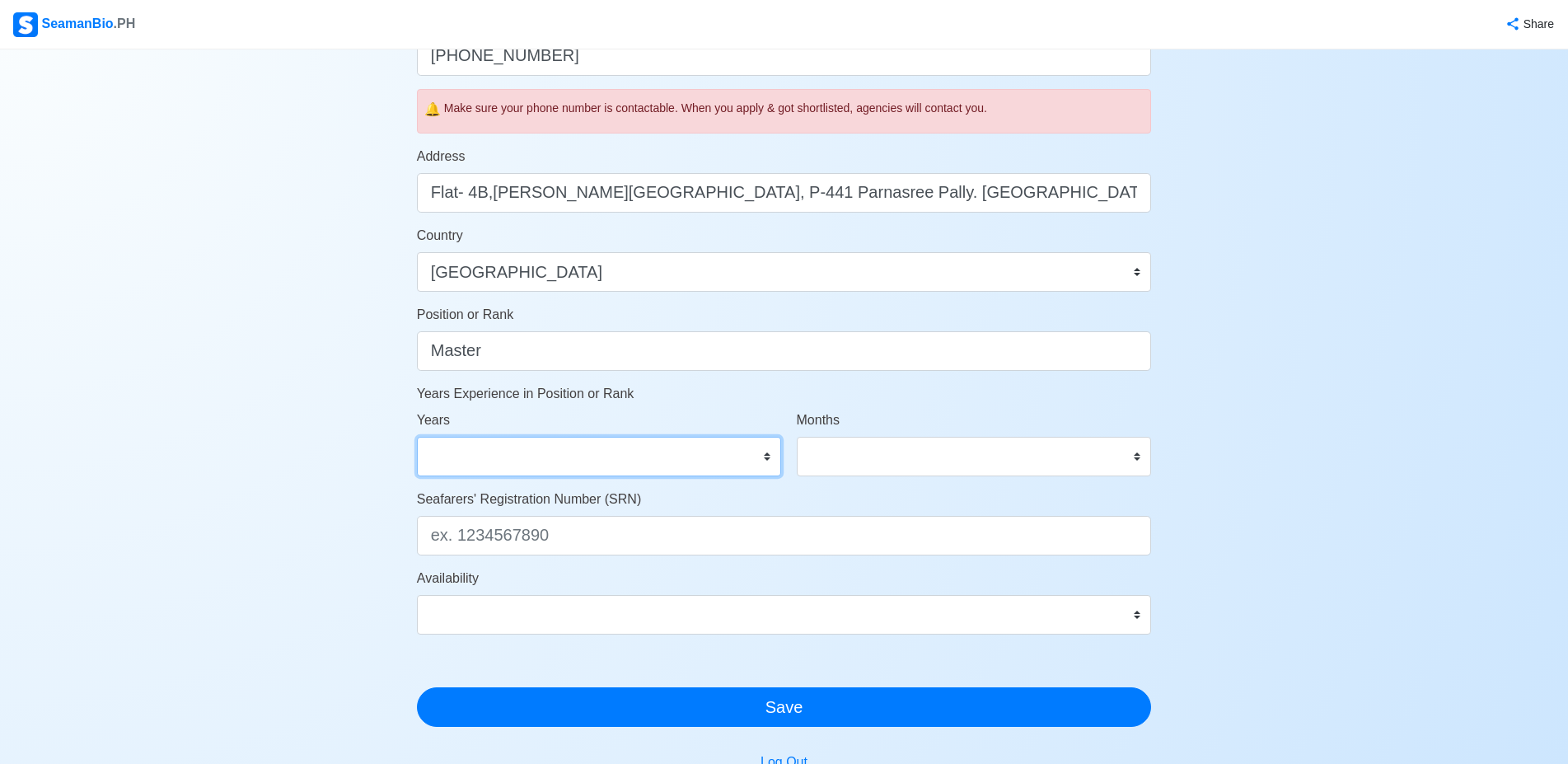
click at [417, 437] on select "0 1 2 3 4 5 6 7 8 9 10 11 12 13 14 15 16 17 18 19 20 21 22 23 24 25 26 27 28 29…" at bounding box center [599, 457] width 364 height 40
click at [345, 501] on div "Account Setup Your Job Status Onboard Actively Looking for Job Not Looking for …" at bounding box center [784, 175] width 1568 height 1429
click at [417, 437] on select "0 1 2 3 4 5 6 7 8 9 10 11 12 13 14 15 16 17 18 19 20 21 22 23 24 25 26 27 28 29…" at bounding box center [599, 457] width 364 height 40
select select "3"
click option "3" at bounding box center [0, 0] width 0 height 0
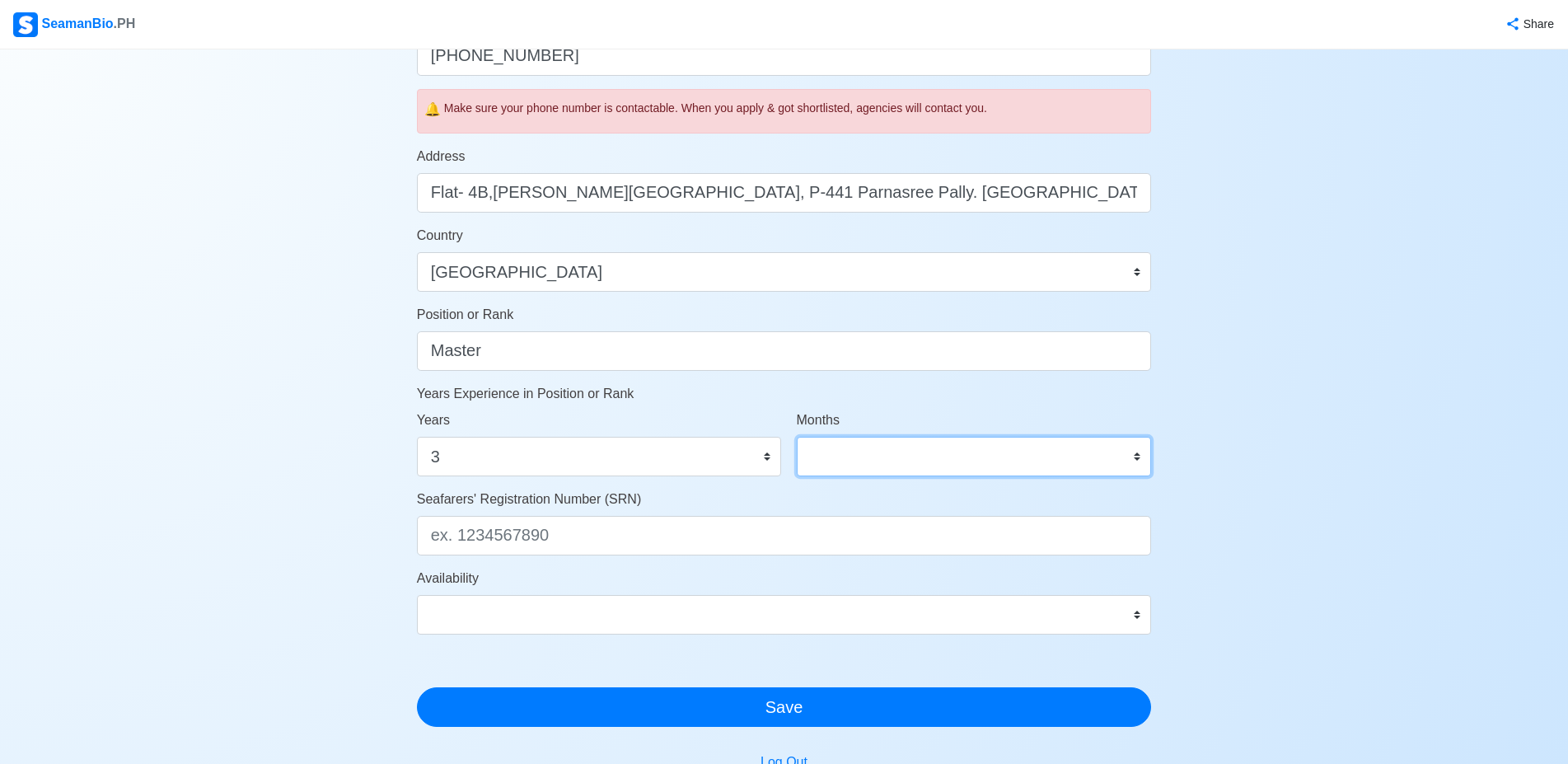
click at [797, 437] on select "0 1 2 3 4 5 6 7 8 9 10 11" at bounding box center [974, 457] width 355 height 40
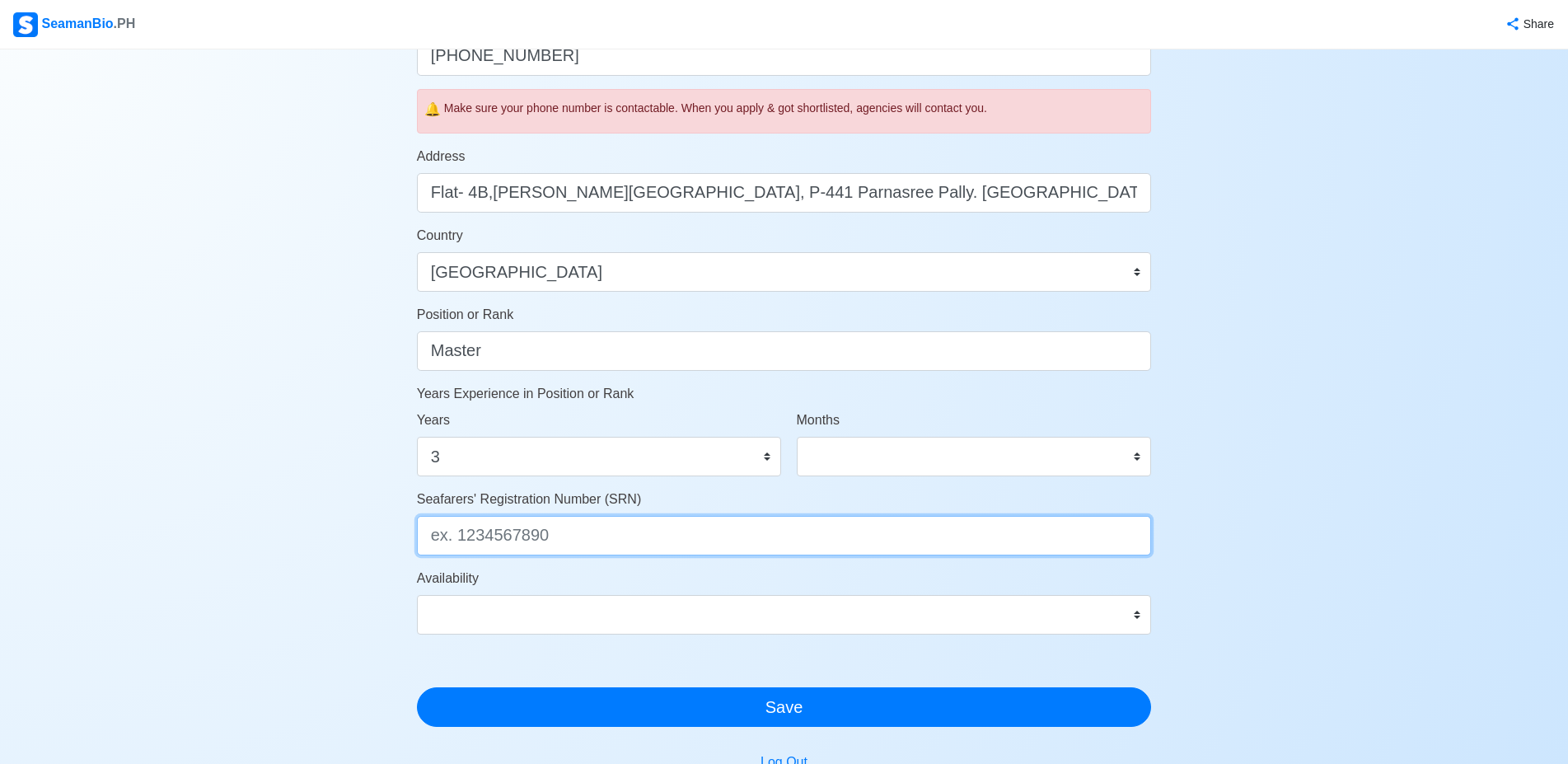
click at [695, 519] on input "Seafarers' Registration Number (SRN)" at bounding box center [784, 536] width 735 height 40
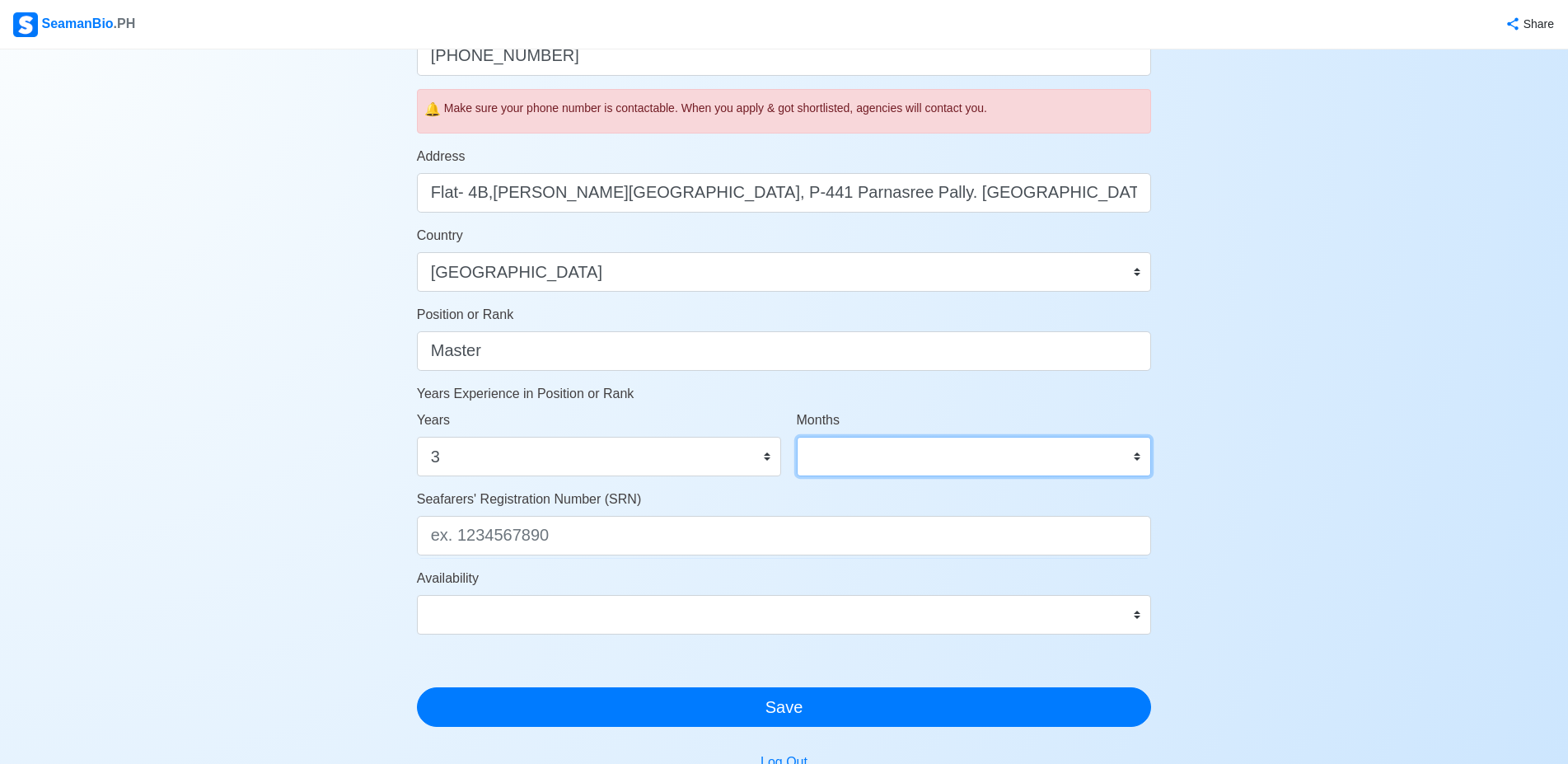
click at [797, 437] on select "0 1 2 3 4 5 6 7 8 9 10 11" at bounding box center [974, 457] width 355 height 40
click at [913, 455] on select "0 1 2 3 4 5 6 7 8 9 10 11" at bounding box center [974, 457] width 355 height 40
click at [797, 437] on select "0 1 2 3 4 5 6 7 8 9 10 11" at bounding box center [974, 457] width 355 height 40
select select "1"
click option "1" at bounding box center [0, 0] width 0 height 0
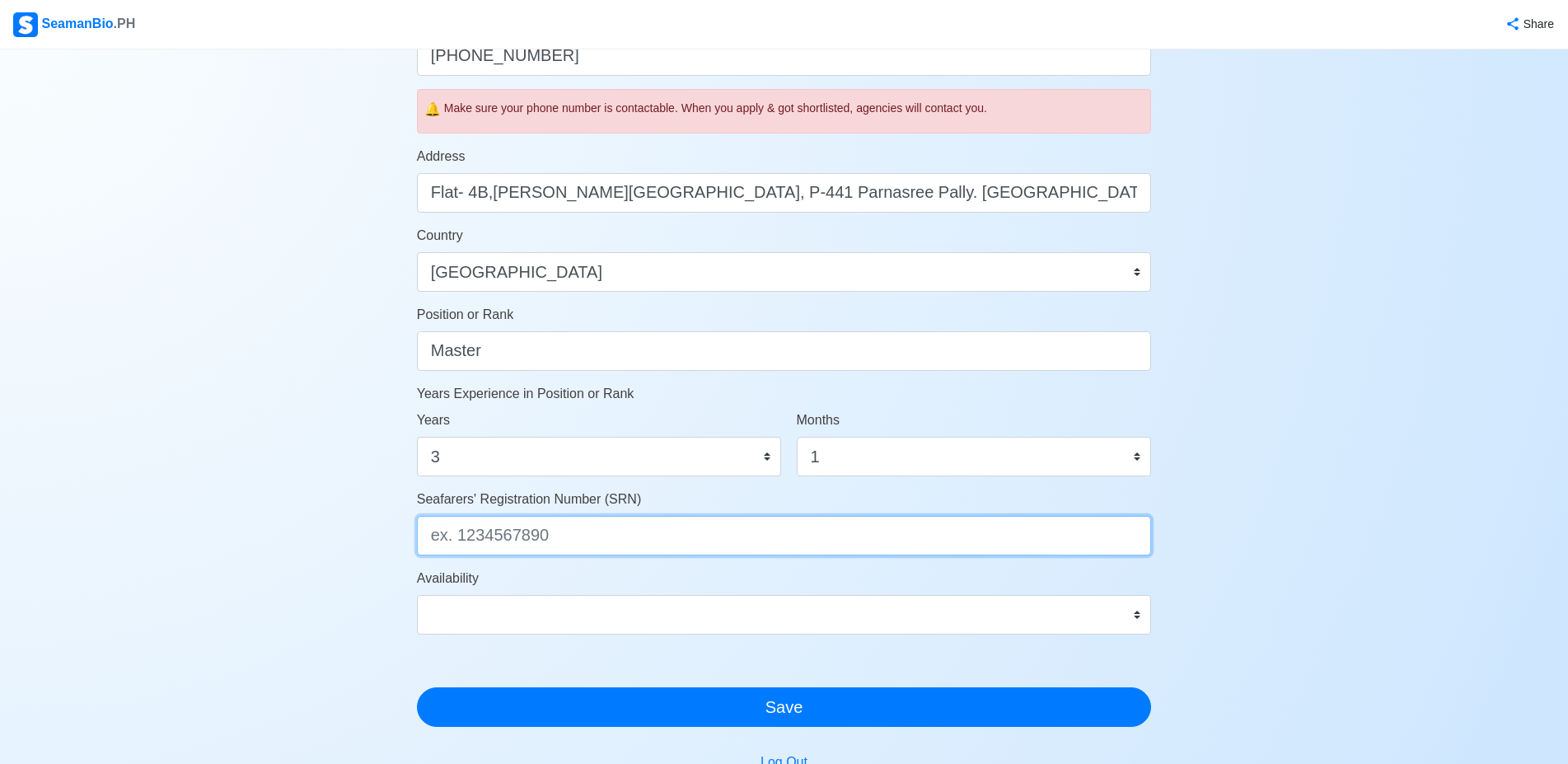
click at [582, 537] on input "Seafarers' Registration Number (SRN)" at bounding box center [784, 536] width 735 height 40
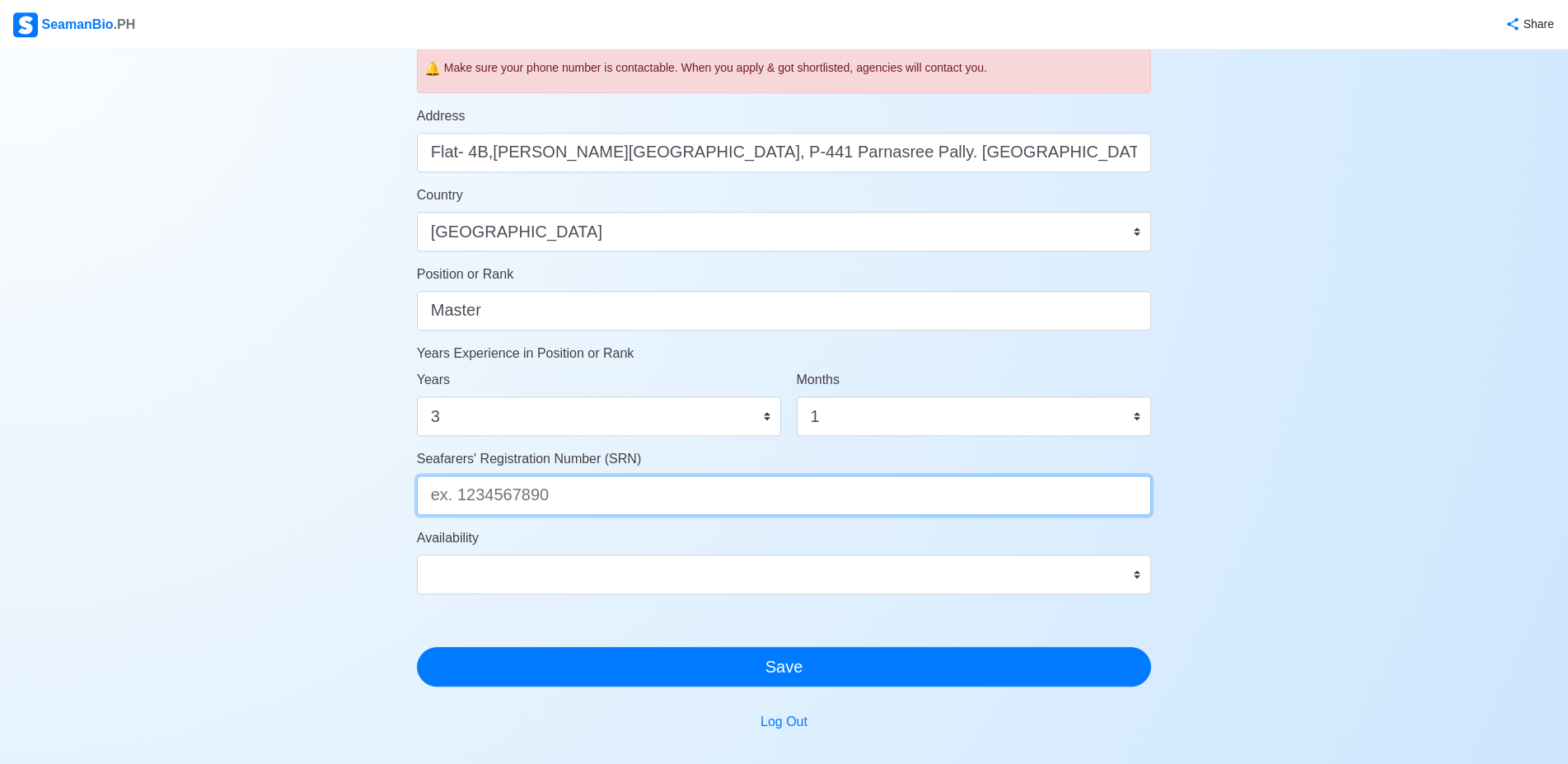
scroll to position [672, 0]
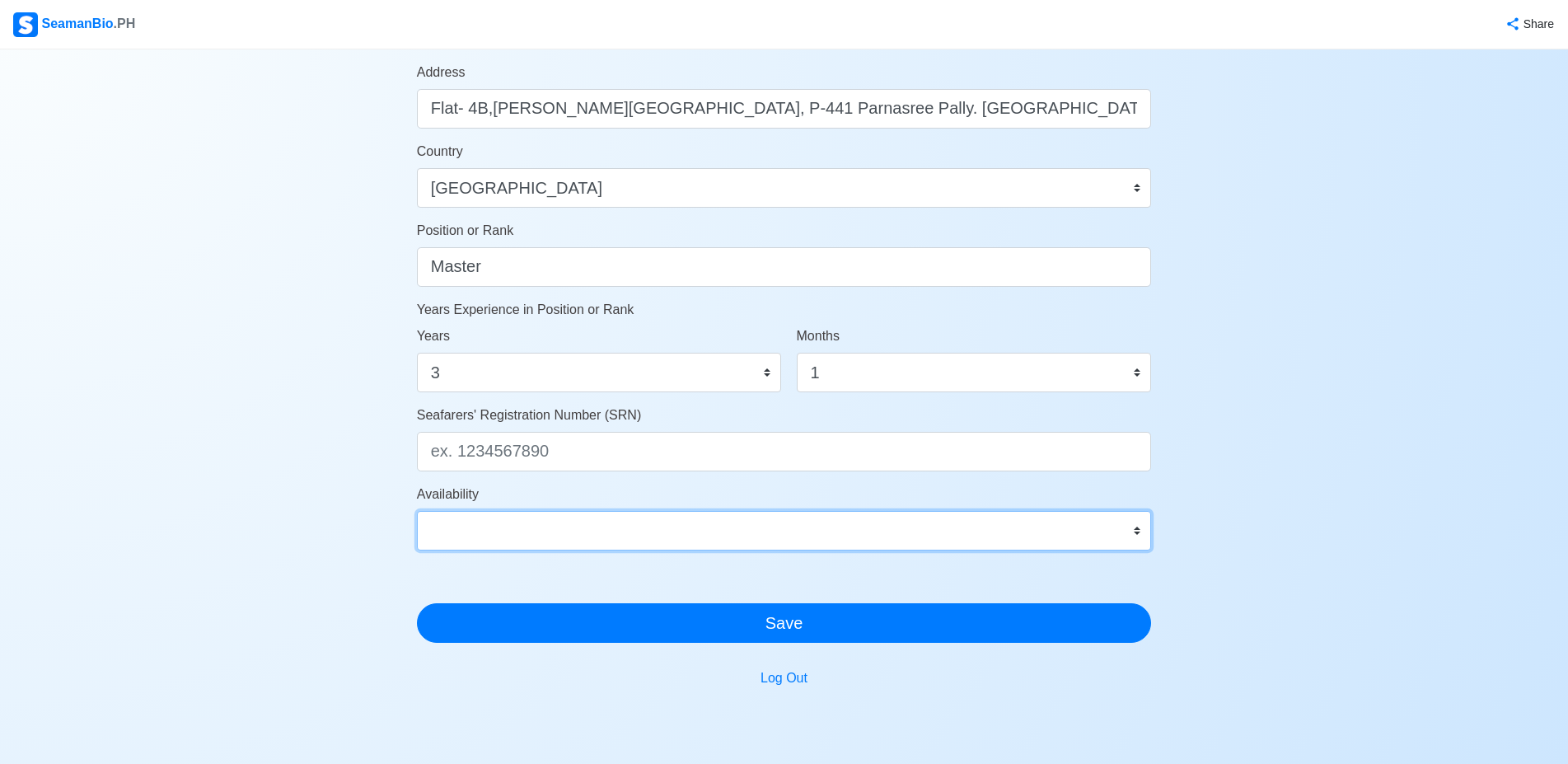
click at [417, 511] on select "Immediate Oct 2025 Nov 2025 Dec 2025 Jan 2026 Feb 2026 Mar 2026 Apr 2026 May 20…" at bounding box center [784, 531] width 735 height 40
select select "4102425000000"
click option "Immediate" at bounding box center [0, 0] width 0 height 0
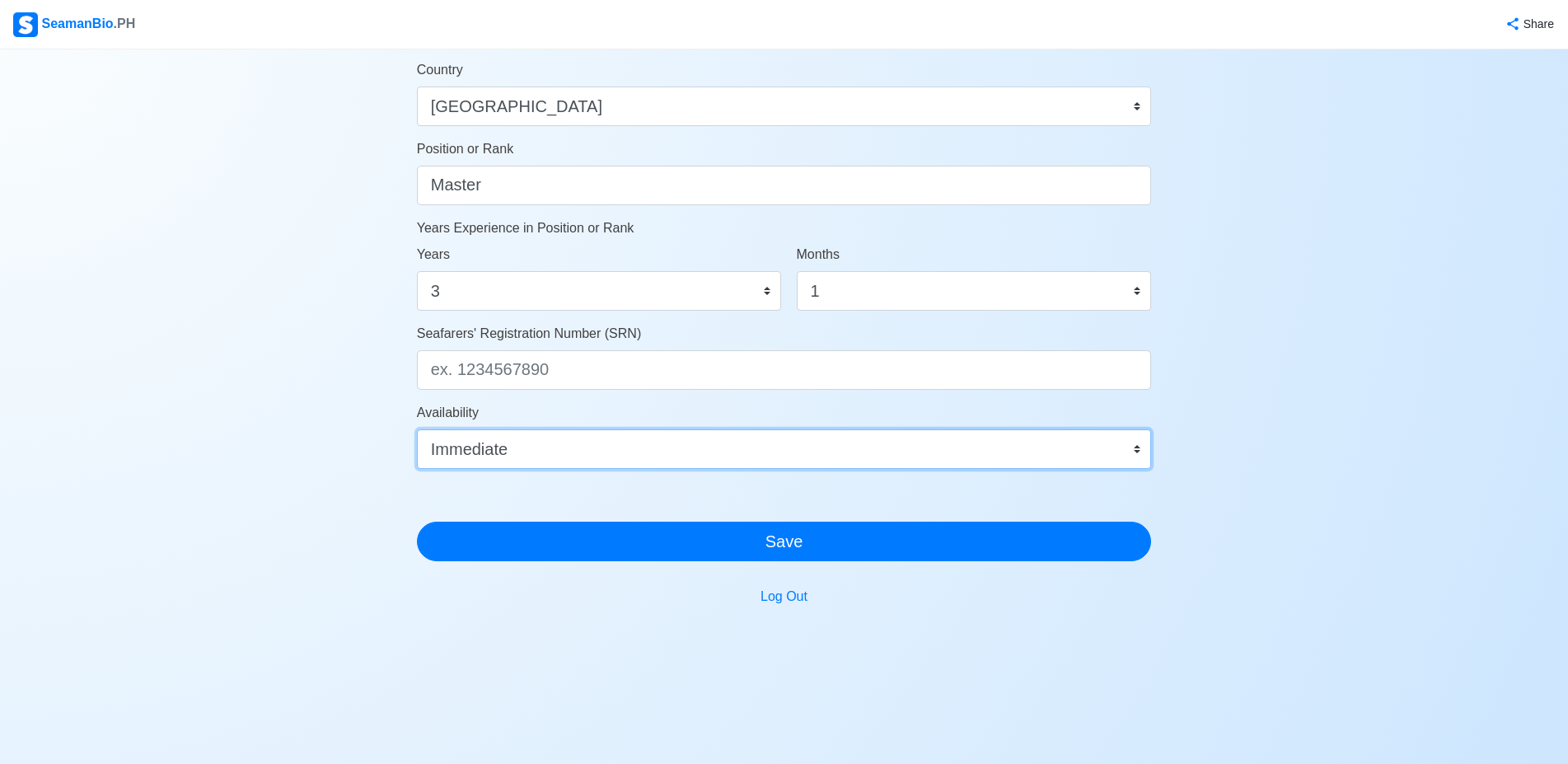
scroll to position [670, 0]
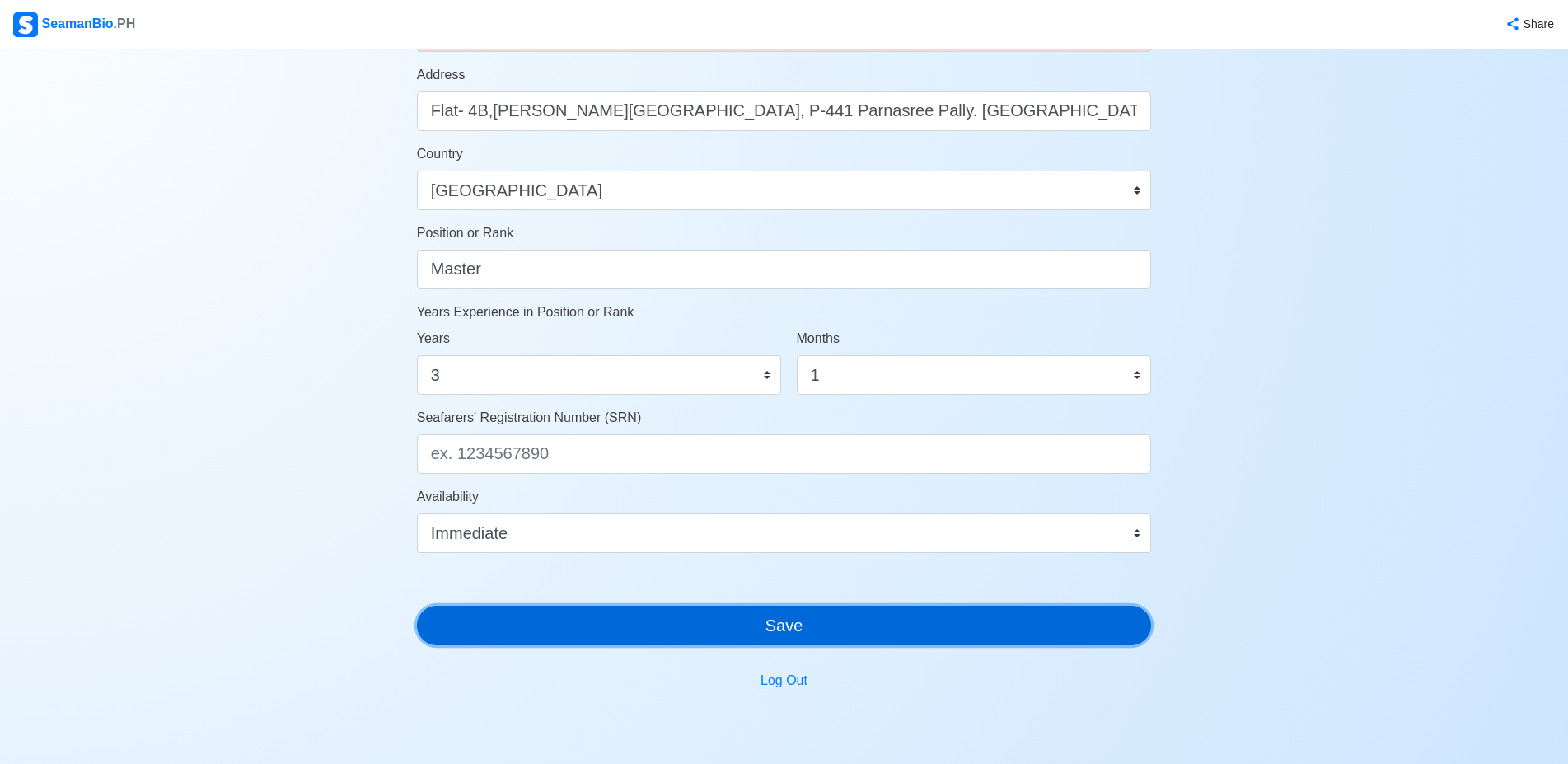
click at [679, 626] on button "Save" at bounding box center [784, 626] width 735 height 40
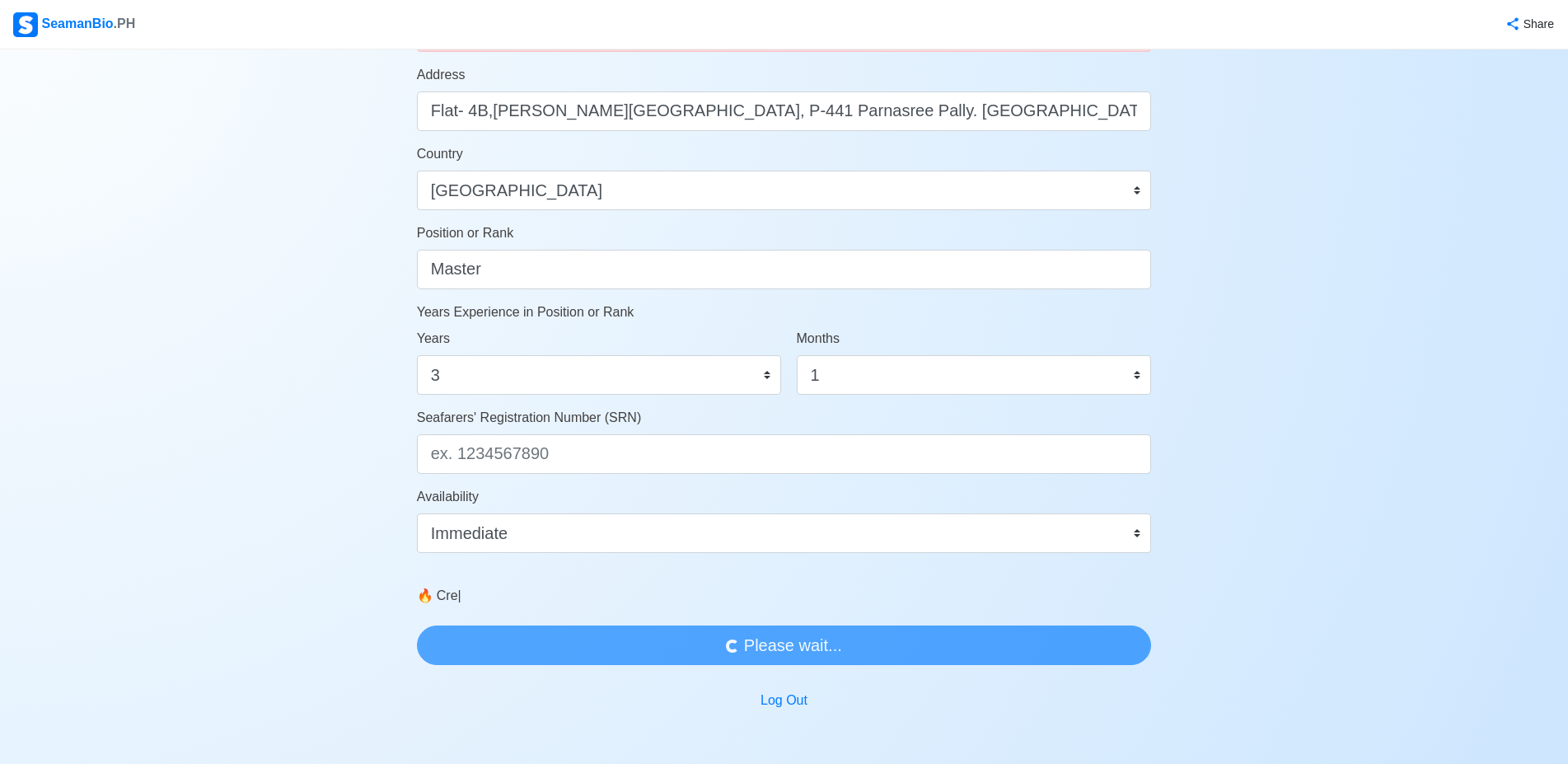
scroll to position [0, 0]
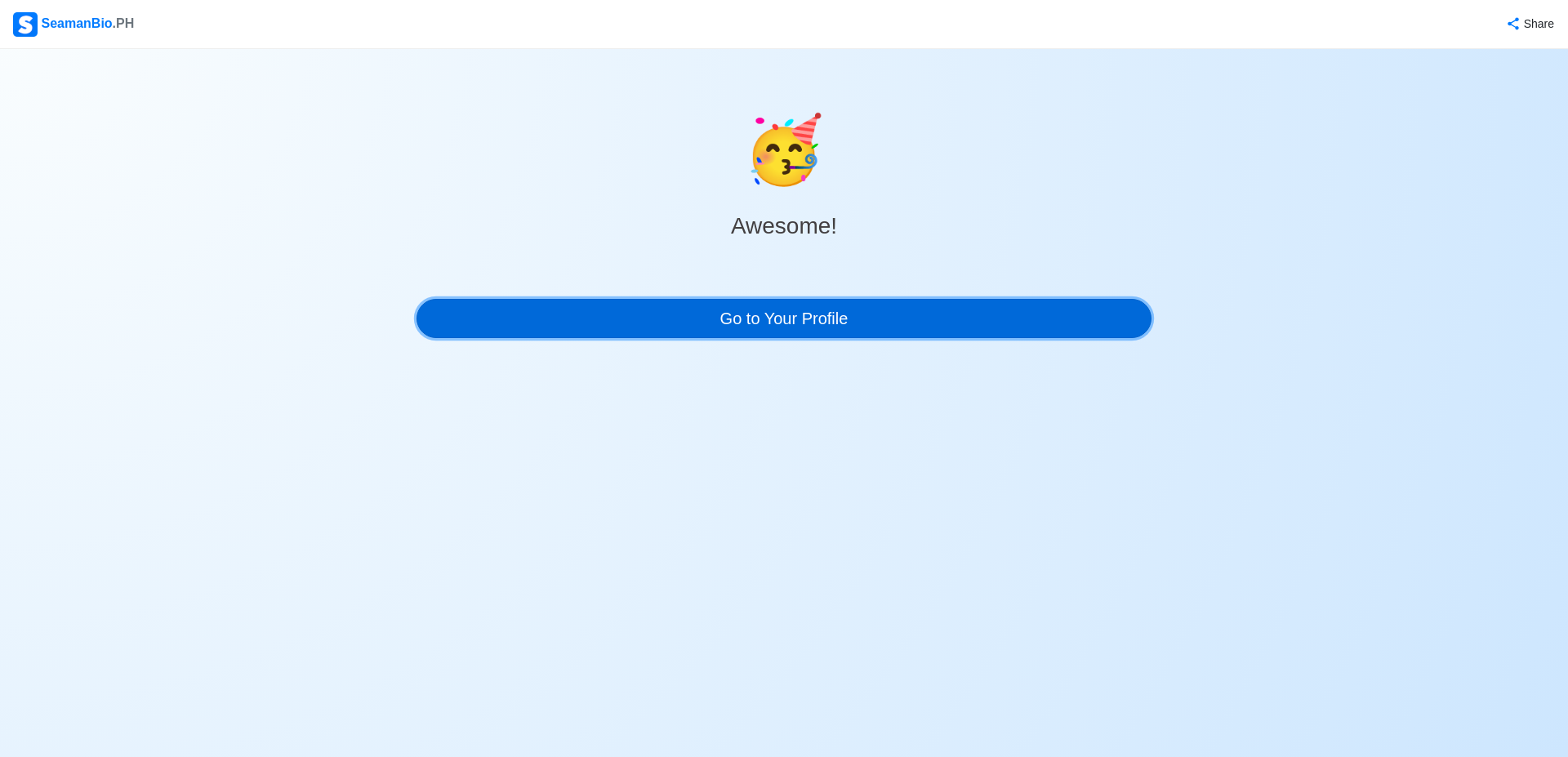
click at [803, 325] on link "Go to Your Profile" at bounding box center [784, 319] width 734 height 40
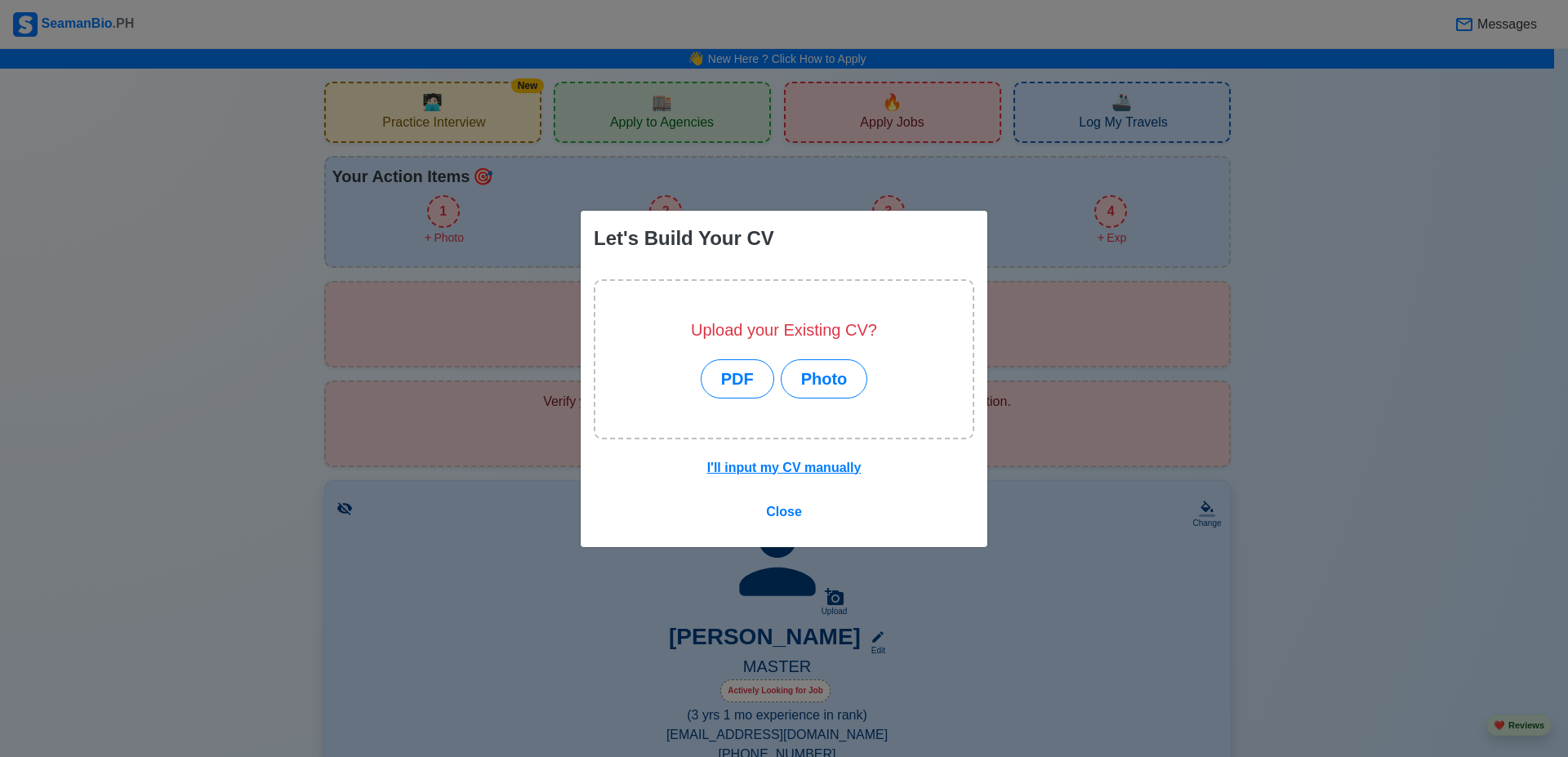
click at [1285, 321] on div "Let's Build Your CV Upload your Existing CV? PDF Photo I'll input my CV manuall…" at bounding box center [784, 378] width 1568 height 757
click at [717, 383] on button "PDF" at bounding box center [737, 379] width 74 height 40
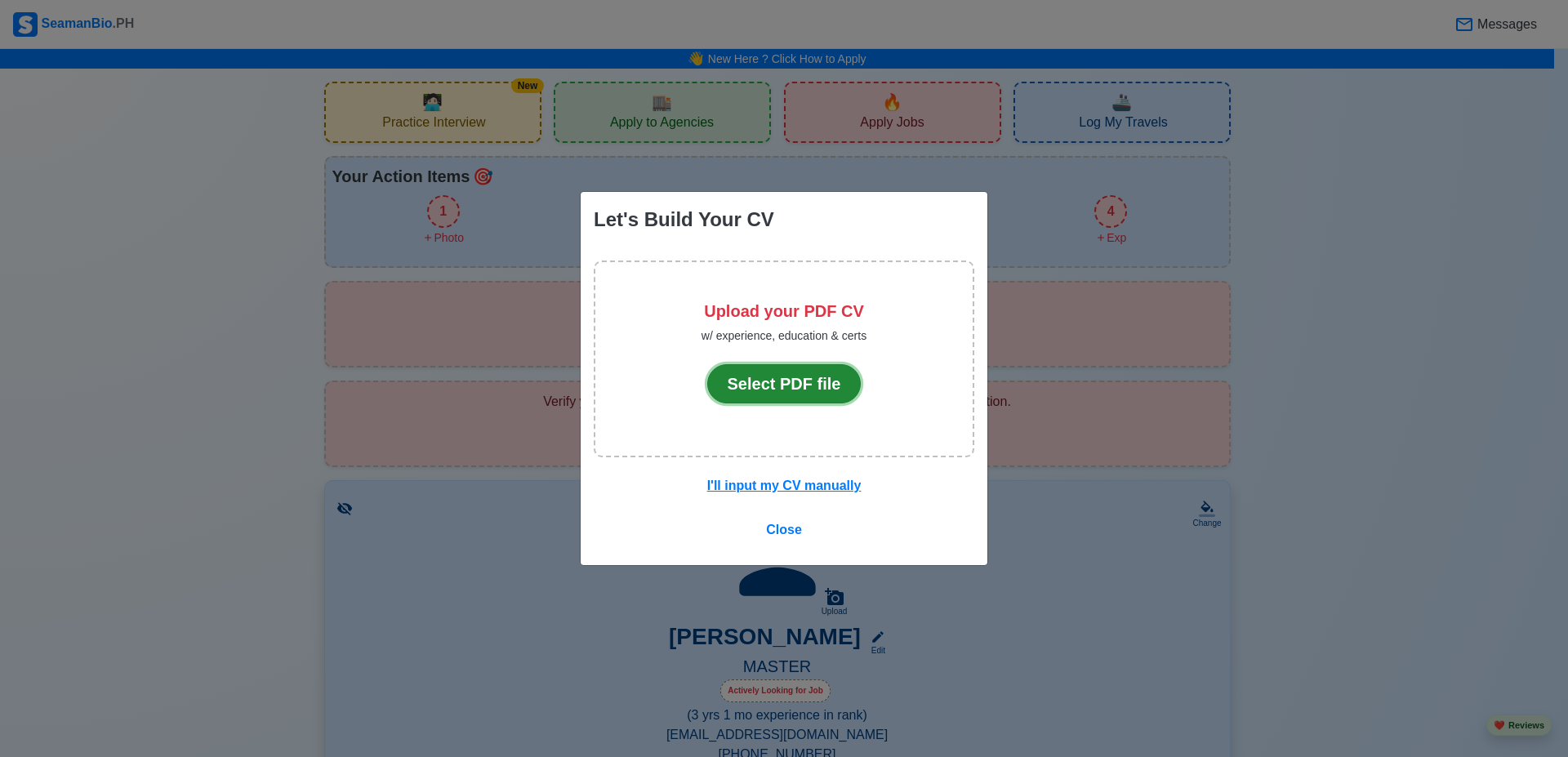
click at [790, 375] on button "Select PDF file" at bounding box center [784, 384] width 154 height 40
click at [609, 295] on div "Upload your PDF CV w/ experience, education & certs Select PDF file" at bounding box center [784, 358] width 381 height 197
click at [1251, 358] on div "Let's Build Your CV Upload your PDF CV w/ experience, education & certs Select …" at bounding box center [784, 378] width 1568 height 757
click at [789, 526] on span "Close" at bounding box center [784, 529] width 36 height 14
